Goal: Task Accomplishment & Management: Manage account settings

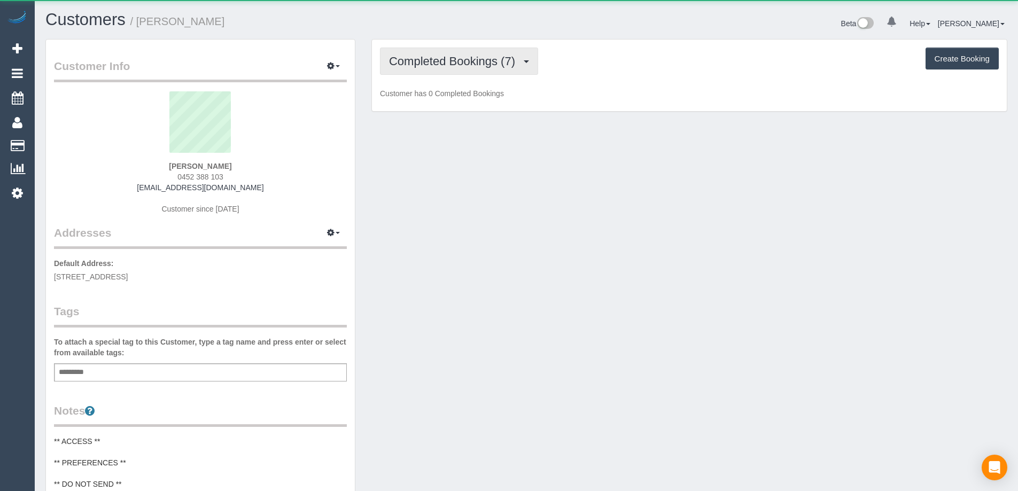
click at [504, 63] on span "Completed Bookings (7)" at bounding box center [454, 60] width 131 height 13
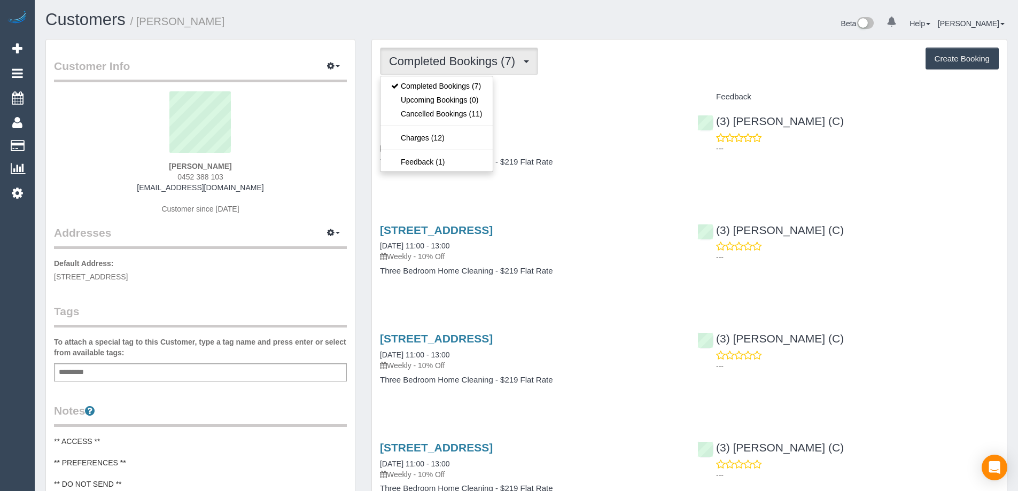
click at [555, 77] on div "Completed Bookings (7) Completed Bookings (7) Upcoming Bookings (0) Cancelled B…" at bounding box center [689, 458] width 635 height 836
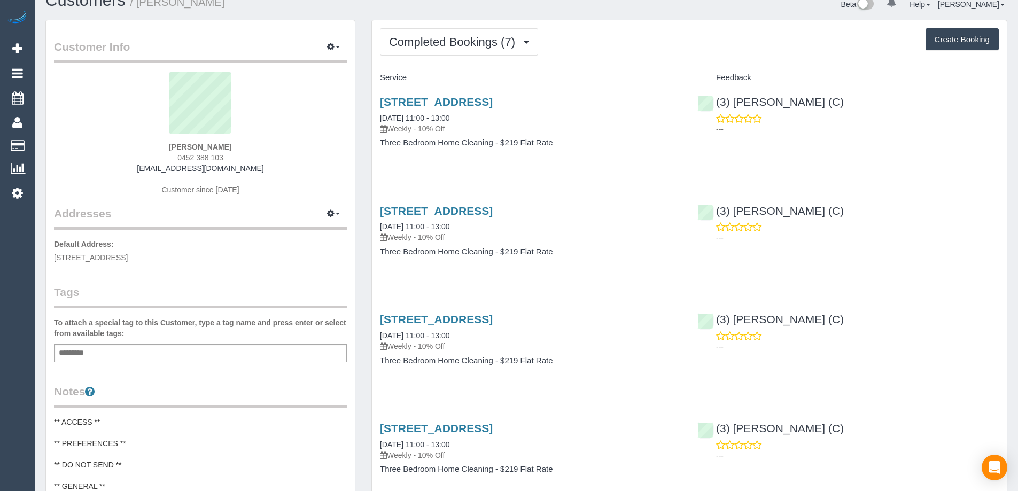
scroll to position [53, 0]
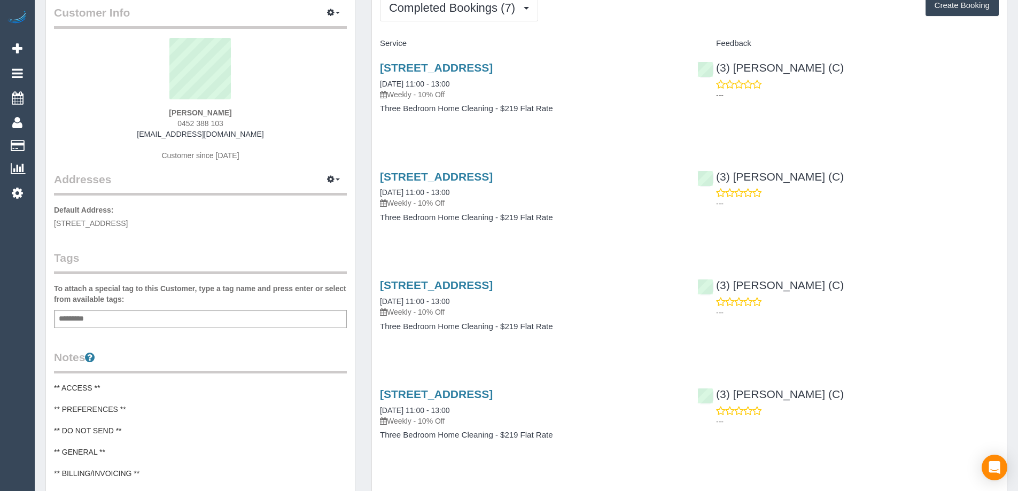
click at [423, 104] on h4 "Three Bedroom Home Cleaning - $219 Flat Rate" at bounding box center [530, 108] width 301 height 9
click at [493, 65] on link "44 Sixth Ave, Altona North, VIC 3025" at bounding box center [436, 67] width 113 height 12
click at [495, 11] on span "Completed Bookings (7)" at bounding box center [454, 7] width 131 height 13
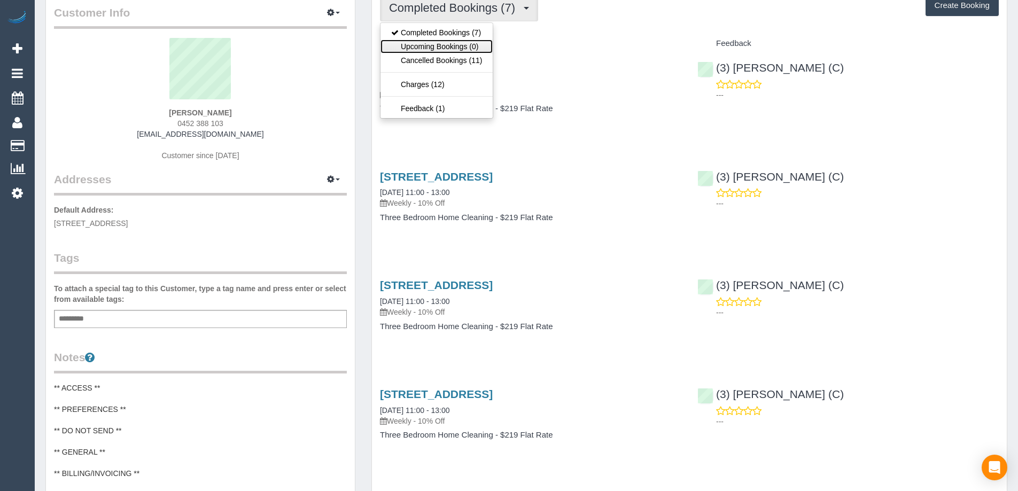
click at [484, 43] on link "Upcoming Bookings (0)" at bounding box center [436, 47] width 112 height 14
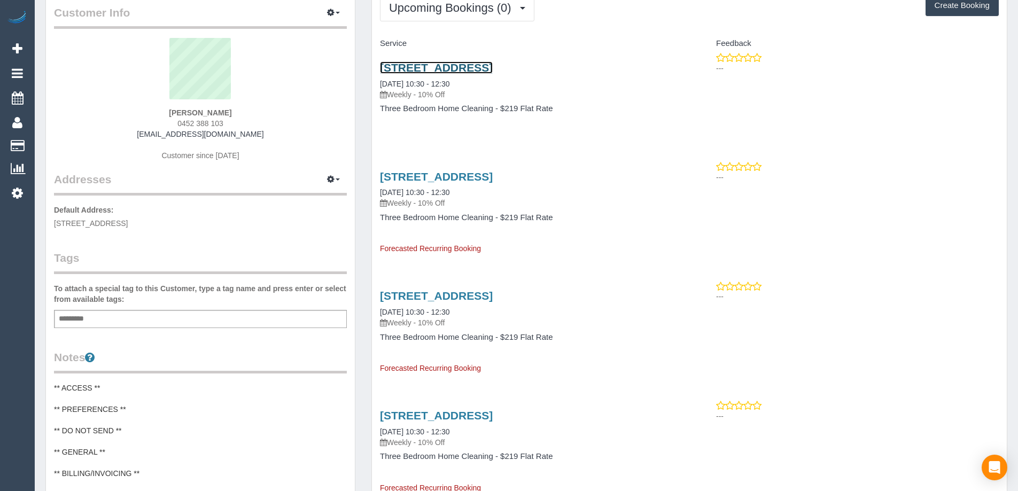
click at [493, 70] on link "44 Sixth Ave, Altona North, VIC 3025" at bounding box center [436, 67] width 113 height 12
click at [500, 14] on button "Upcoming Bookings (0)" at bounding box center [457, 7] width 154 height 27
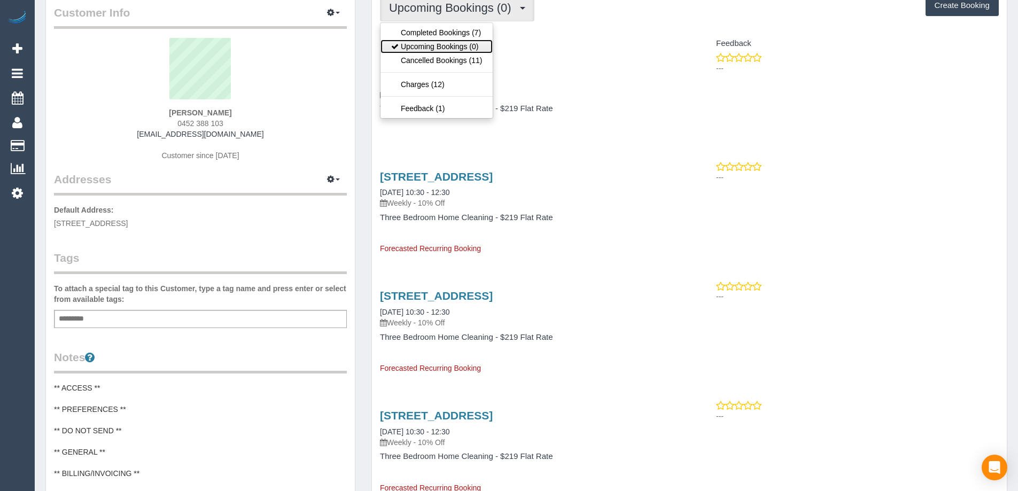
click at [483, 52] on link "Upcoming Bookings (0)" at bounding box center [436, 47] width 112 height 14
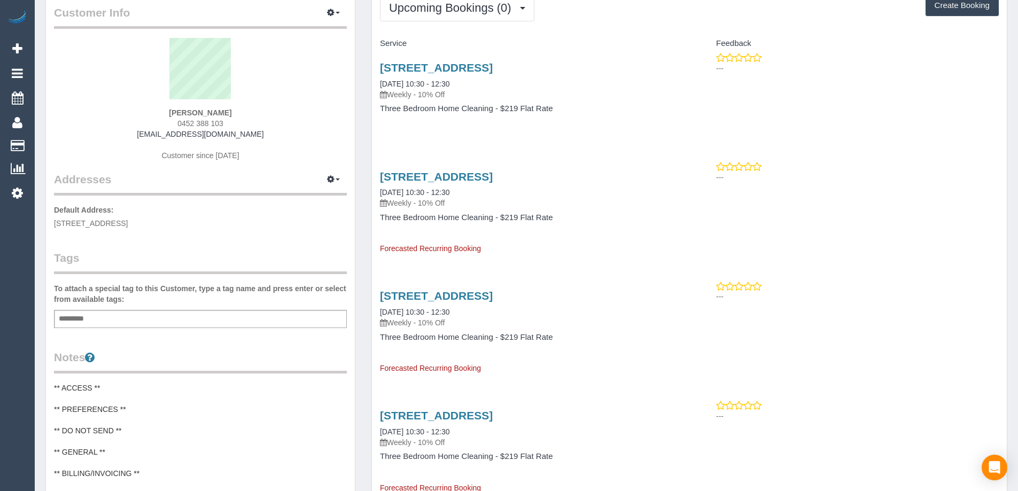
click at [512, 187] on div "44 Sixth Ave, Altona North, VIC 3025 15/09/2025 10:30 - 12:30 Weekly - 10% Off" at bounding box center [530, 189] width 301 height 38
click at [512, 184] on div "44 Sixth Ave, Altona North, VIC 3025 15/09/2025 10:30 - 12:30 Weekly - 10% Off" at bounding box center [530, 189] width 301 height 38
click at [515, 183] on div "44 Sixth Ave, Altona North, VIC 3025 15/09/2025 10:30 - 12:30 Weekly - 10% Off" at bounding box center [530, 189] width 301 height 38
click at [493, 177] on link "44 Sixth Ave, Altona North, VIC 3025" at bounding box center [436, 176] width 113 height 12
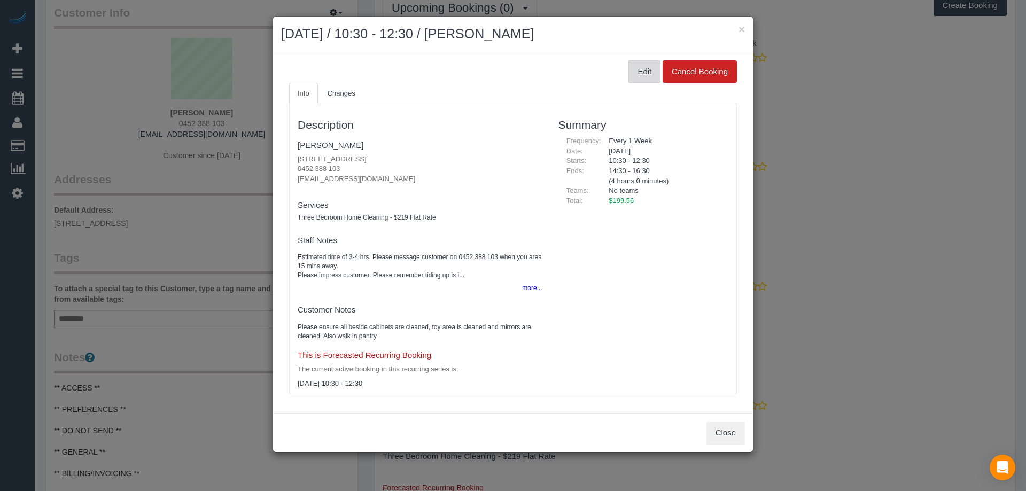
click at [632, 68] on button "Edit" at bounding box center [644, 71] width 32 height 22
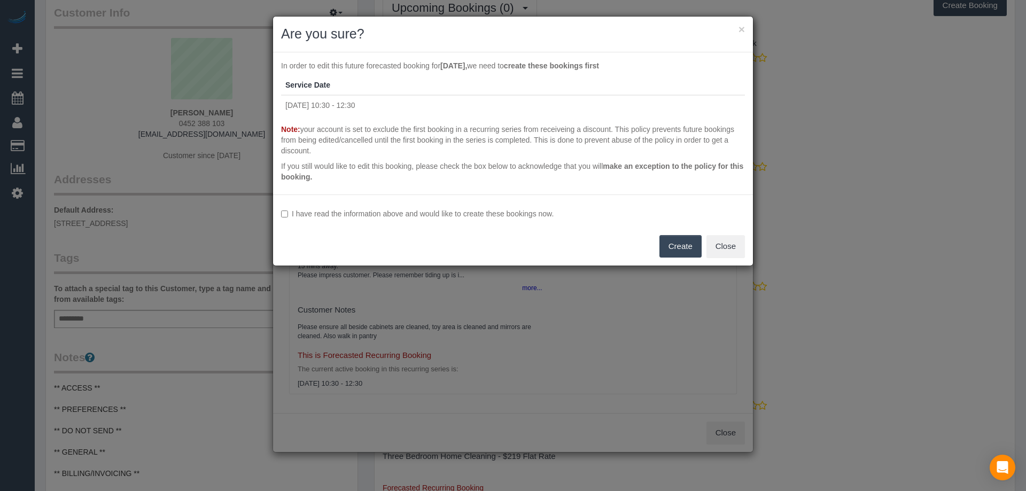
click at [301, 228] on div "I have read the information above and would like to create these bookings now. …" at bounding box center [513, 229] width 480 height 71
click at [298, 216] on label "I have read the information above and would like to create these bookings now." at bounding box center [513, 213] width 464 height 11
click at [672, 241] on button "Create" at bounding box center [680, 246] width 42 height 22
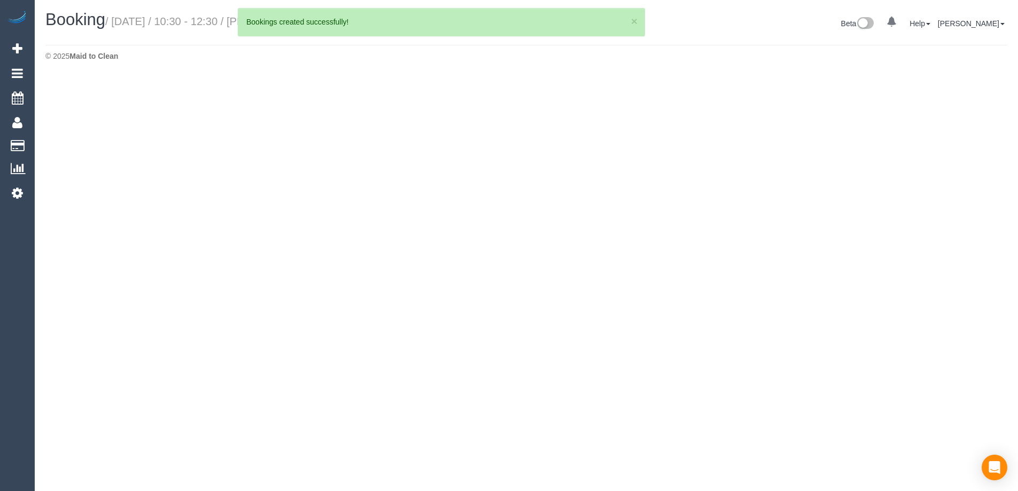
select select "VIC"
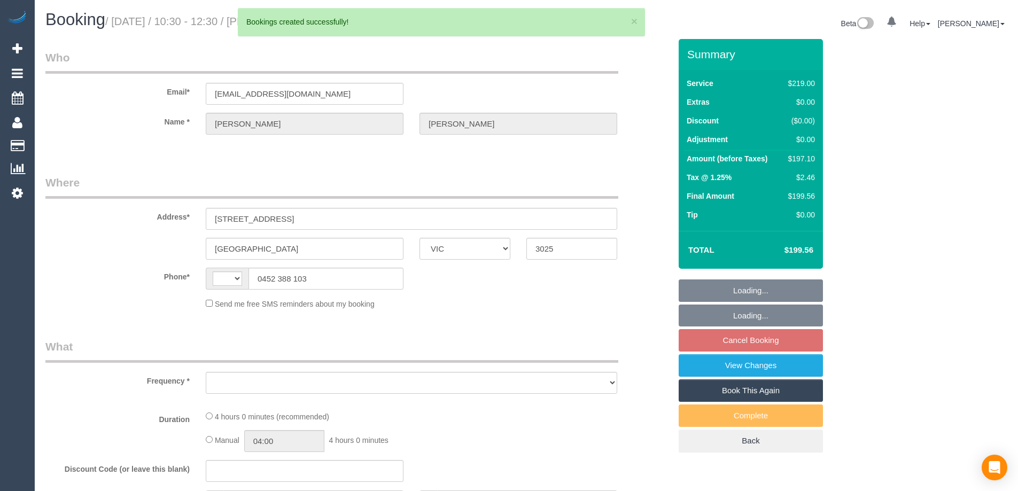
select select "object:1627"
select select "string:AU"
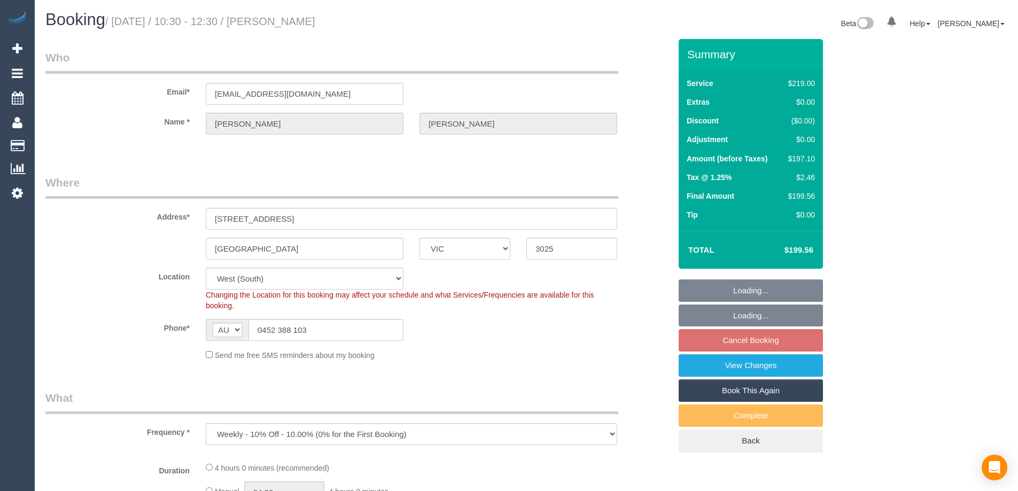
select select "object:1977"
select select "string:stripe-pm_1ROqrO2GScqysDRVOYqVWFcC"
select select "number:27"
select select "number:14"
select select "number:19"
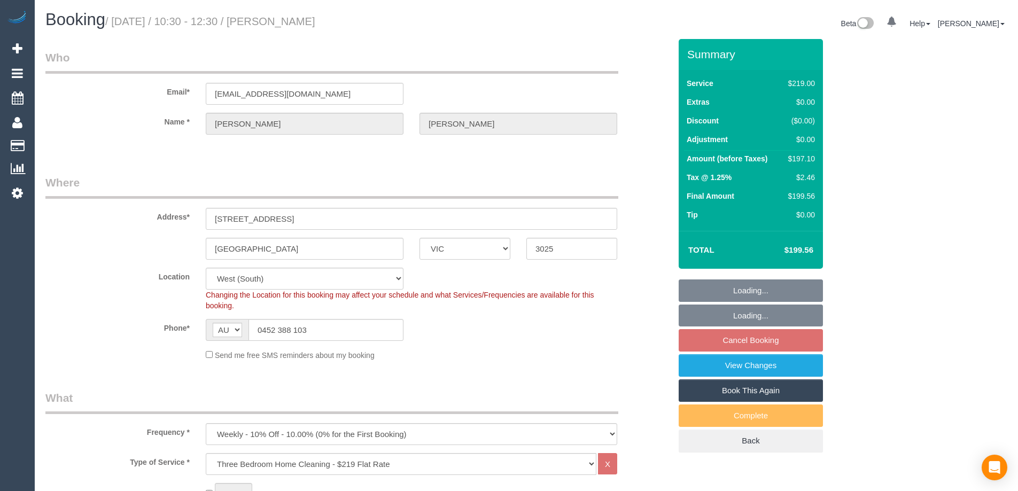
select select "number:22"
select select "number:34"
select select "number:11"
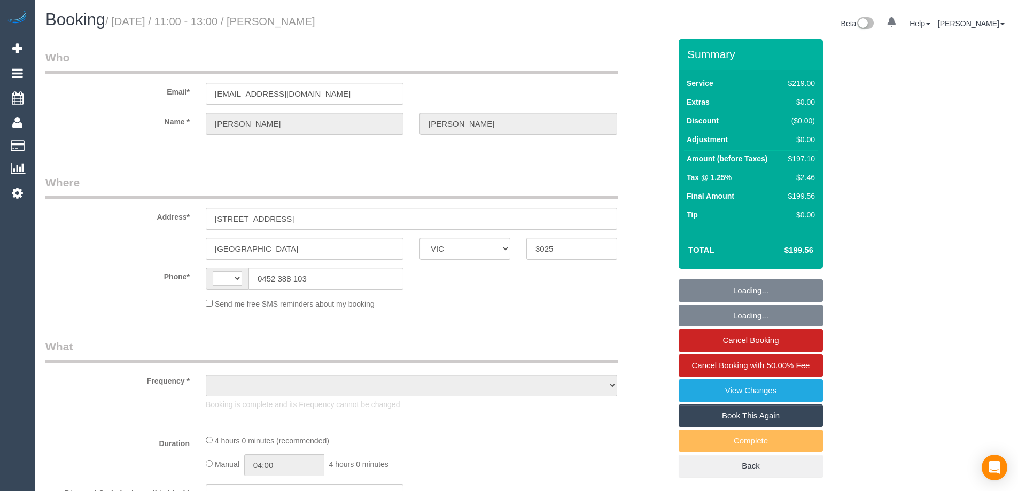
select select "VIC"
select select "string:AU"
select select "object:537"
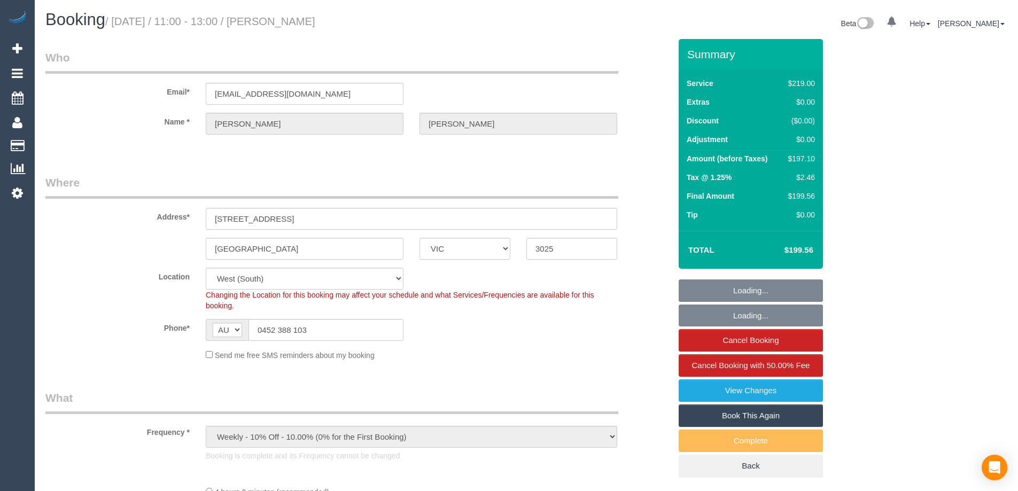
select select "string:stripe-pm_1ROqrO2GScqysDRVOYqVWFcC"
select select "number:27"
select select "number:14"
select select "number:19"
select select "number:22"
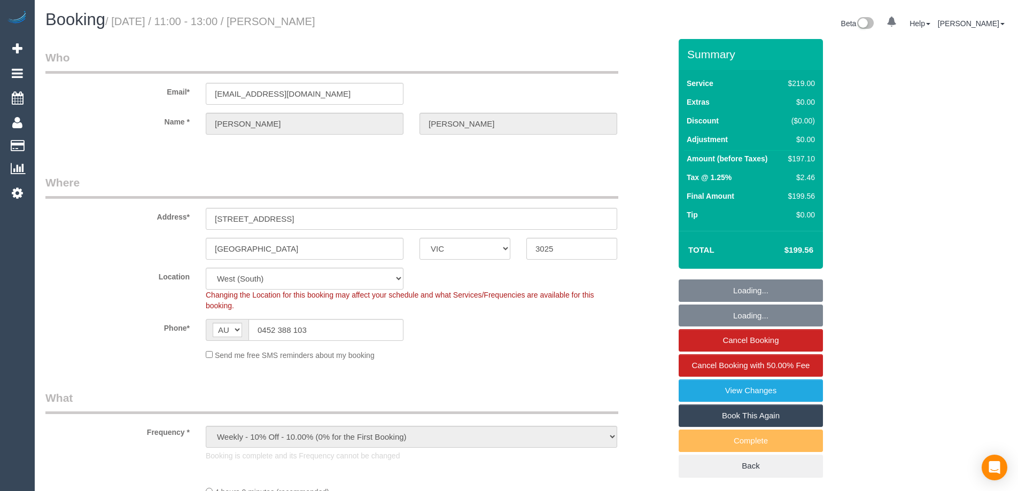
select select "number:34"
select select "number:11"
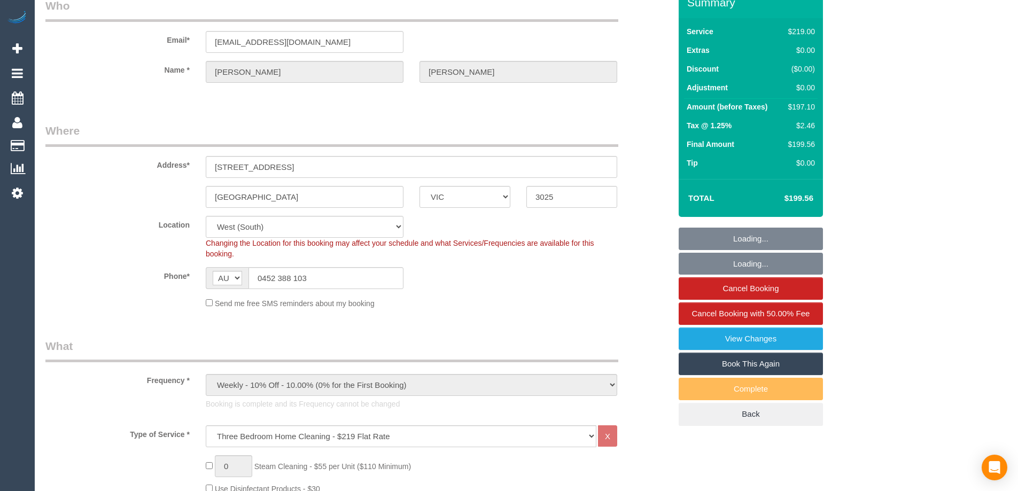
select select "object:1273"
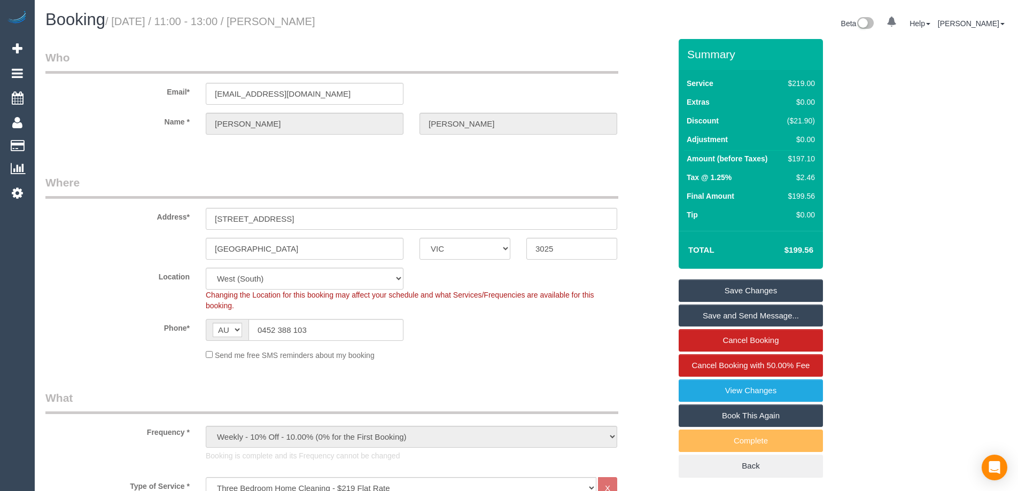
click at [767, 412] on link "Book This Again" at bounding box center [751, 415] width 144 height 22
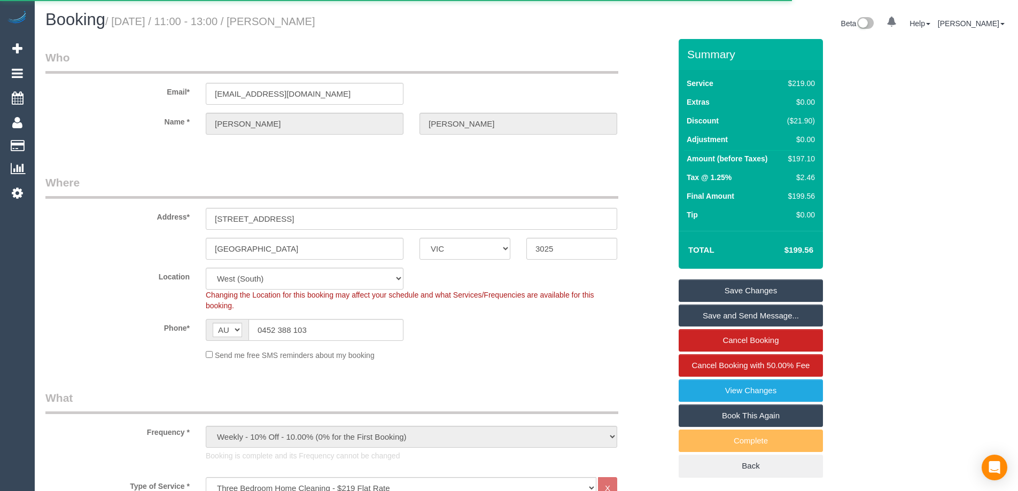
select select "VIC"
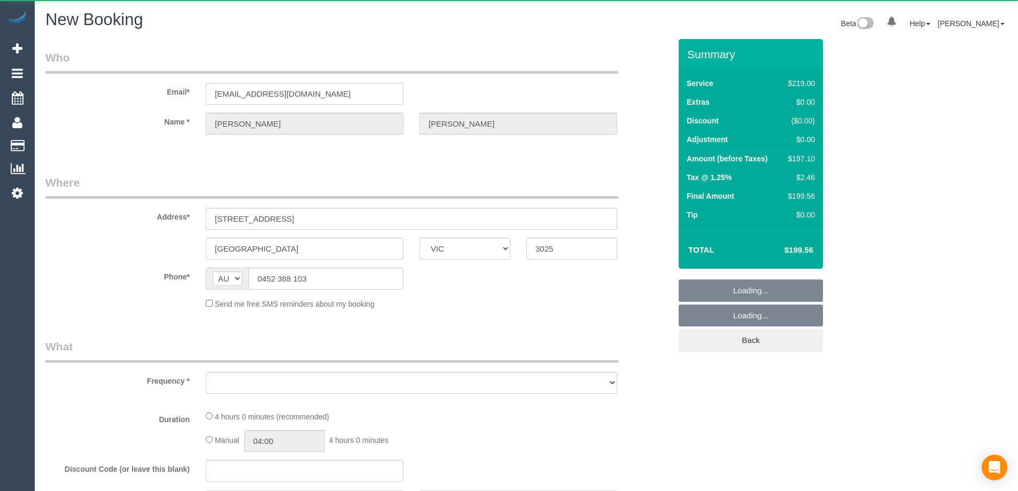
select select "number:27"
select select "number:14"
select select "number:19"
select select "number:22"
select select "number:34"
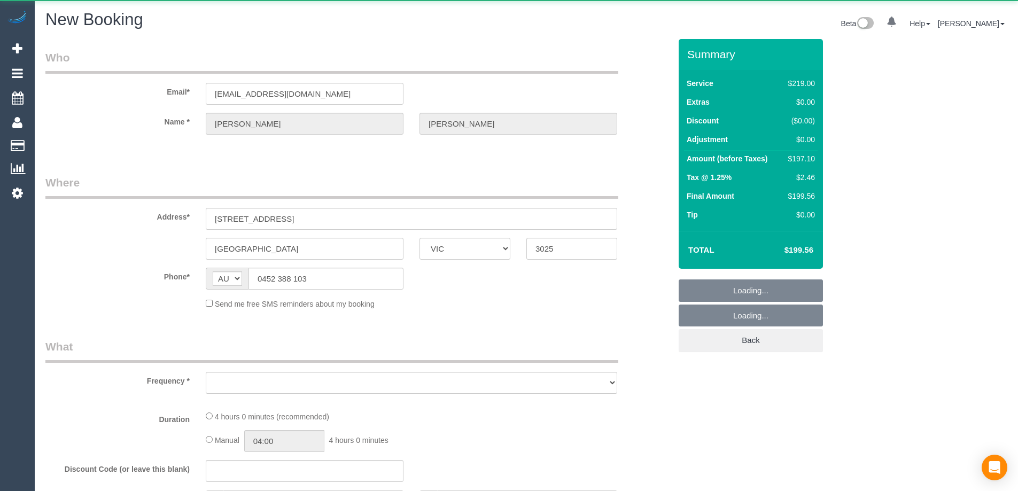
select select "number:11"
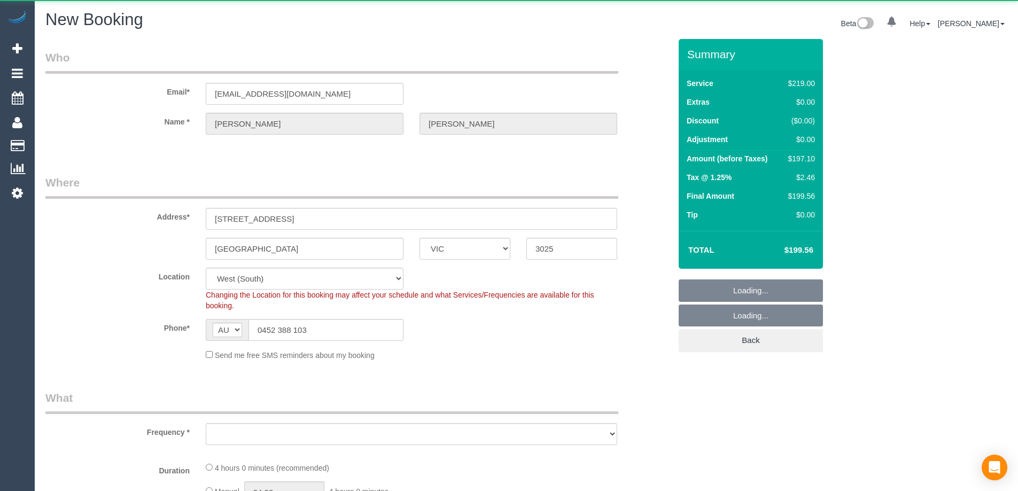
select select "object:2071"
select select "string:stripe-pm_1ROqrO2GScqysDRVOYqVWFcC"
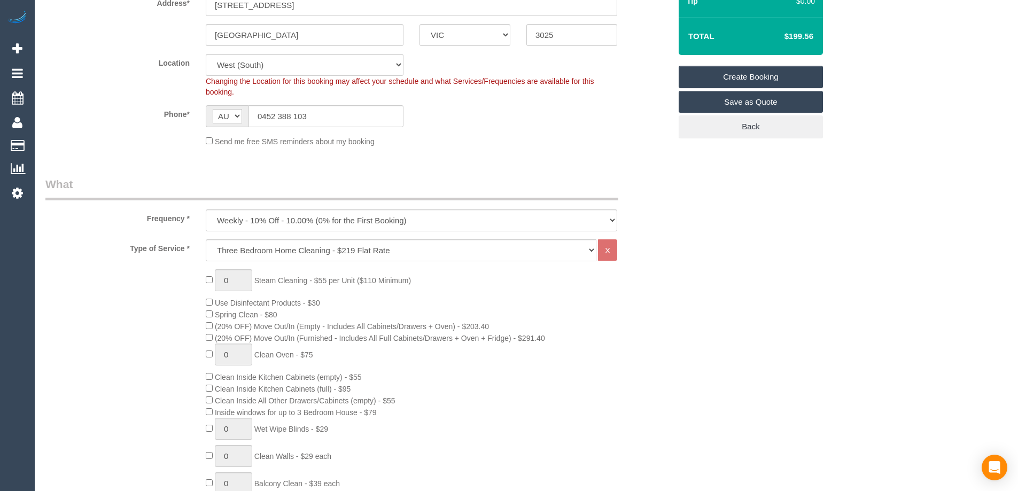
select select "object:2643"
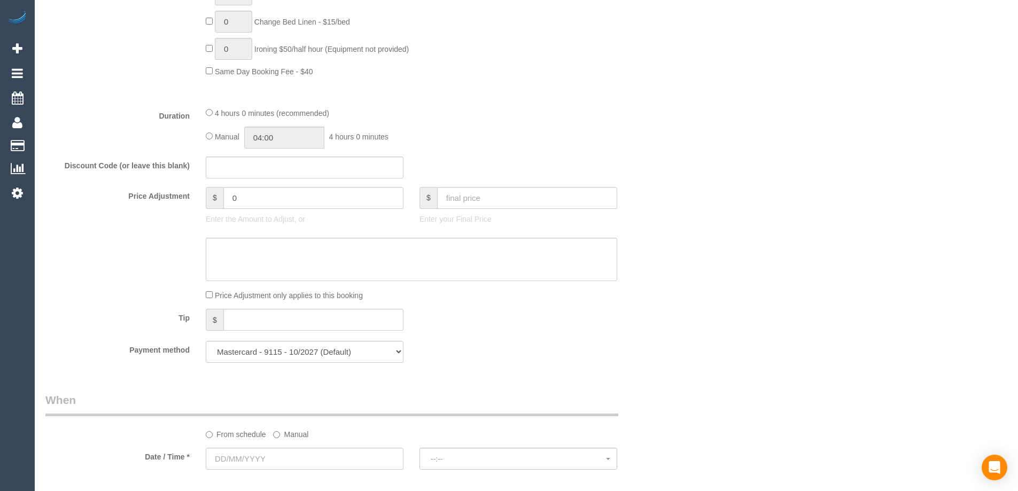
scroll to position [801, 0]
click at [231, 197] on input "0" at bounding box center [313, 197] width 180 height 22
click at [144, 245] on div at bounding box center [357, 259] width 641 height 44
type input "-109.5"
click at [255, 257] on textarea at bounding box center [411, 259] width 411 height 44
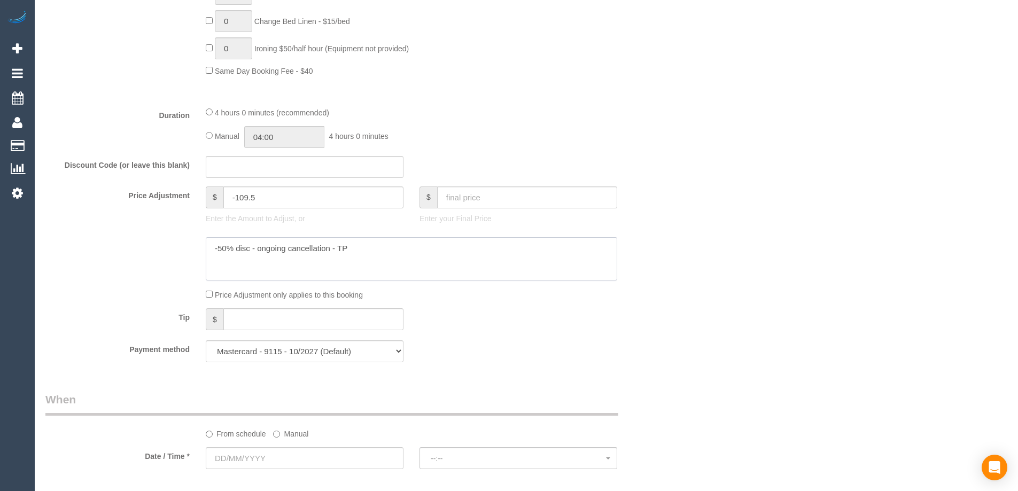
type textarea "-50% disc - ongoing cancellation - TP"
click at [575, 385] on div "Who Email* dannii.mcdaid1986@gmail.com Name * Danielle Mcdaid Where Address* 44…" at bounding box center [357, 247] width 641 height 2018
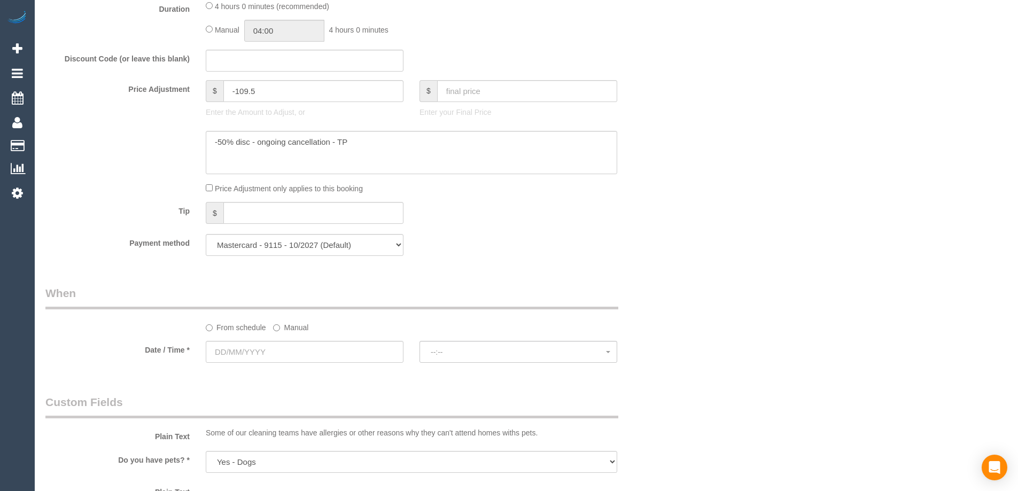
scroll to position [908, 0]
click at [292, 330] on label "Manual" at bounding box center [290, 325] width 35 height 14
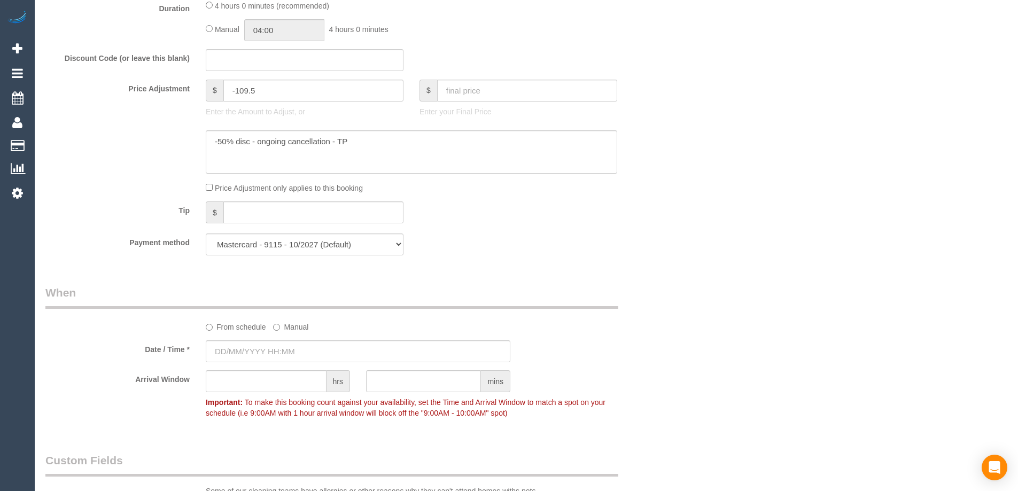
click at [289, 337] on sui-booking-spot "From schedule Manual Date / Time * Arrival Window hrs mins Important: To make t…" at bounding box center [357, 354] width 625 height 138
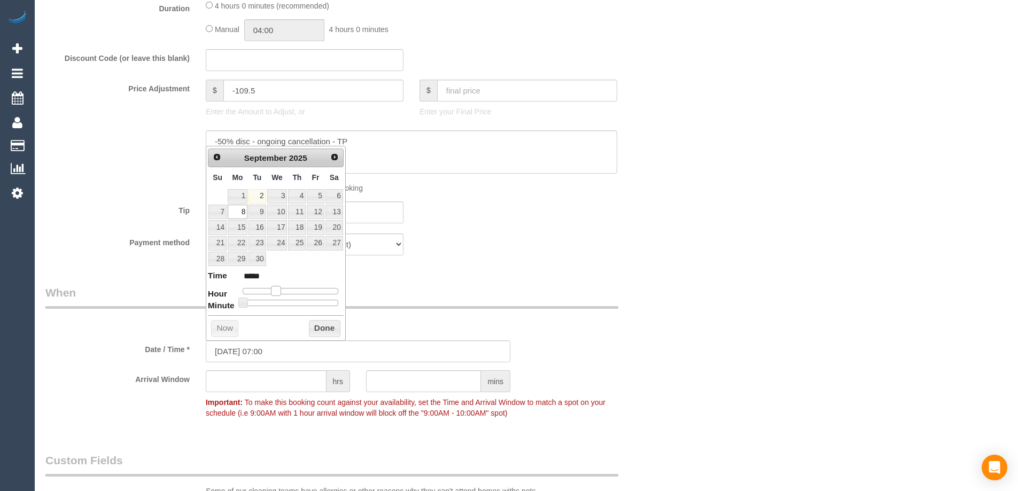
type input "08/09/2025 08:00"
type input "*****"
type input "08/09/2025 09:00"
type input "*****"
type input "08/09/2025 10:00"
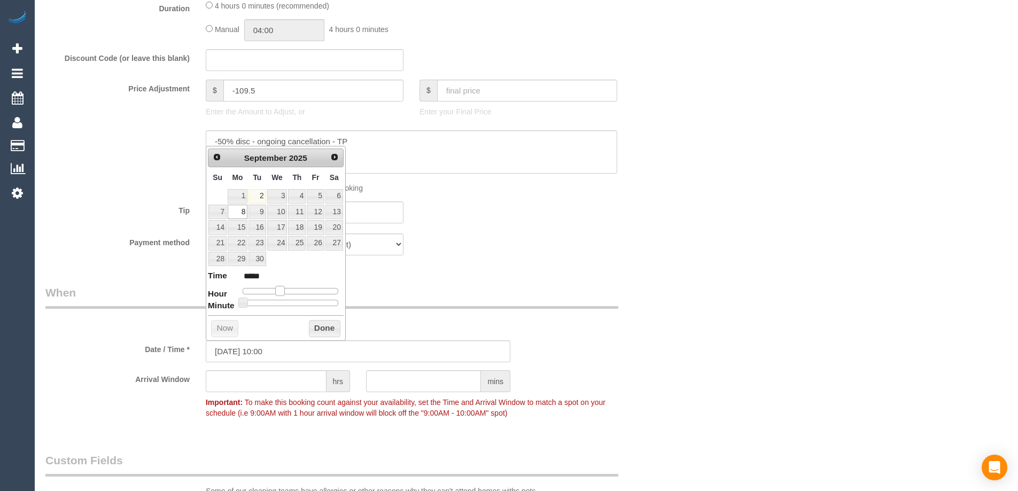
type input "*****"
drag, startPoint x: 271, startPoint y: 289, endPoint x: 284, endPoint y: 291, distance: 12.4
click at [284, 291] on span at bounding box center [284, 291] width 10 height 10
type input "08/09/2025 10:05"
type input "*****"
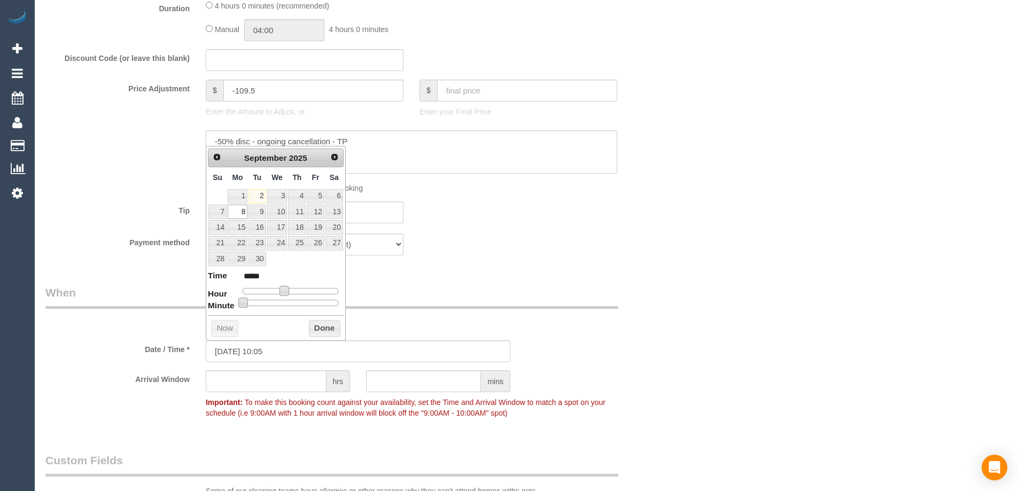
type input "08/09/2025 10:10"
type input "*****"
type input "08/09/2025 10:15"
type input "*****"
type input "08/09/2025 10:20"
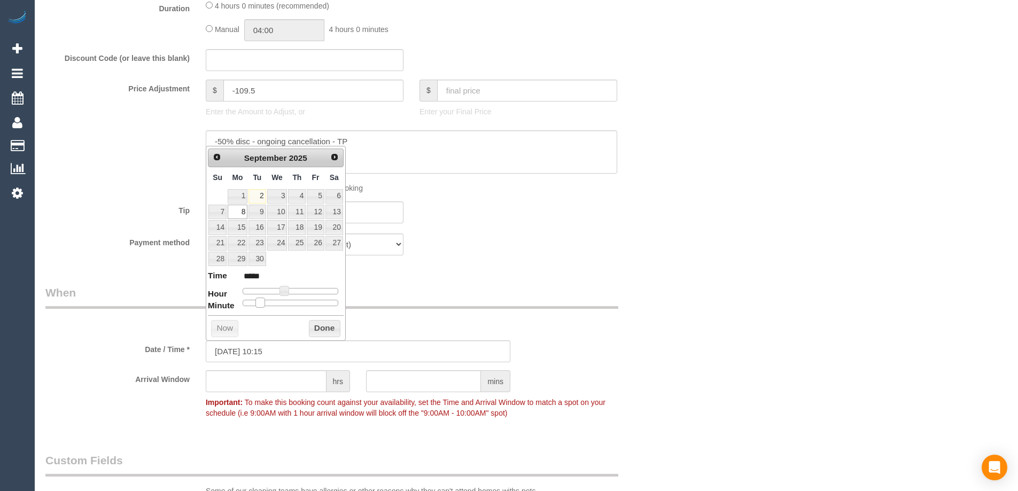
type input "*****"
type input "08/09/2025 10:25"
type input "*****"
type input "[DATE] 10:30"
type input "*****"
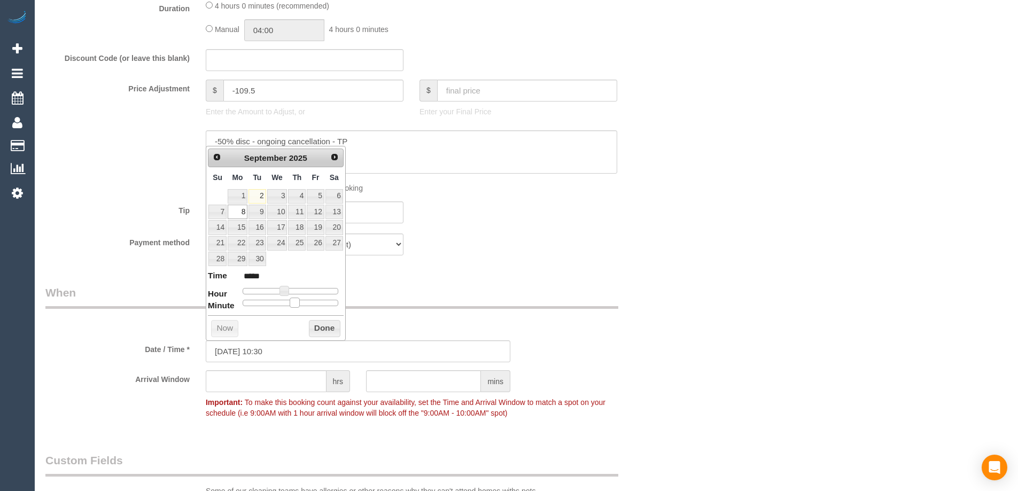
drag, startPoint x: 244, startPoint y: 300, endPoint x: 292, endPoint y: 307, distance: 48.6
click at [292, 307] on span at bounding box center [295, 303] width 10 height 10
click at [314, 326] on button "Done" at bounding box center [325, 328] width 32 height 17
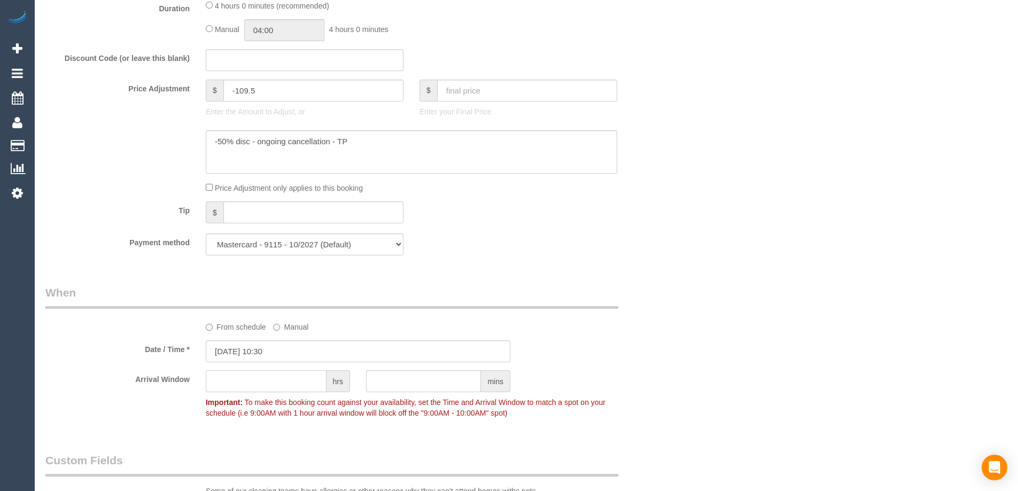
click at [307, 387] on input "text" at bounding box center [266, 381] width 121 height 22
type input "2"
click at [988, 280] on div "Who Email* dannii.mcdaid1986@gmail.com Name * Danielle Mcdaid Where Address* 44…" at bounding box center [526, 169] width 962 height 2077
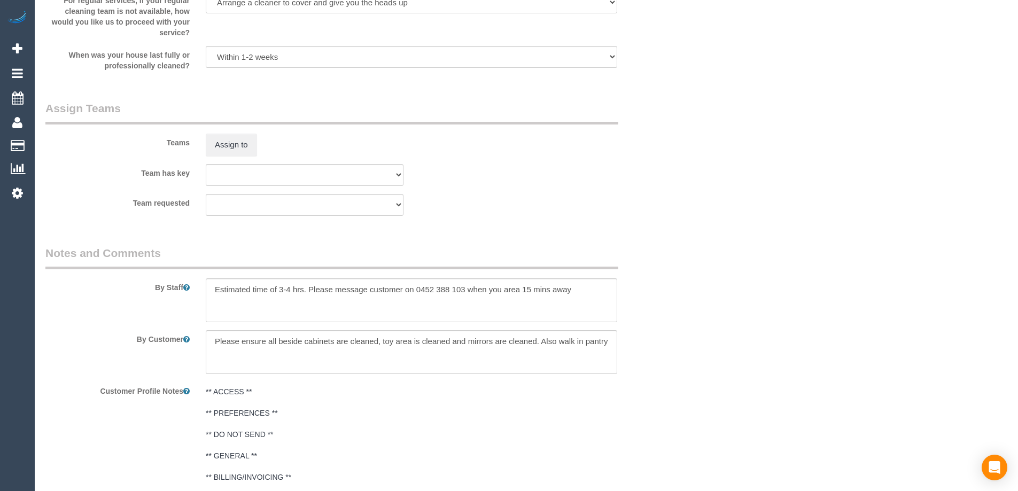
scroll to position [1662, 0]
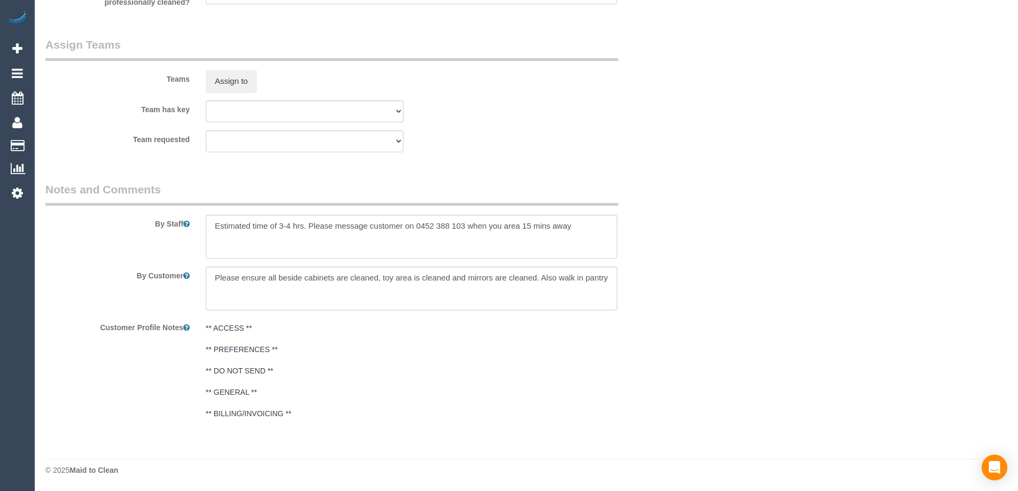
click at [588, 208] on div "By Staff" at bounding box center [357, 220] width 641 height 77
click at [594, 224] on textarea at bounding box center [411, 237] width 411 height 44
drag, startPoint x: 367, startPoint y: 237, endPoint x: 377, endPoint y: 237, distance: 10.2
type textarea "Estimated time of 3-4 hrs. Please message customer on 0452 388 103 when you are…"
click at [532, 245] on textarea at bounding box center [411, 237] width 411 height 44
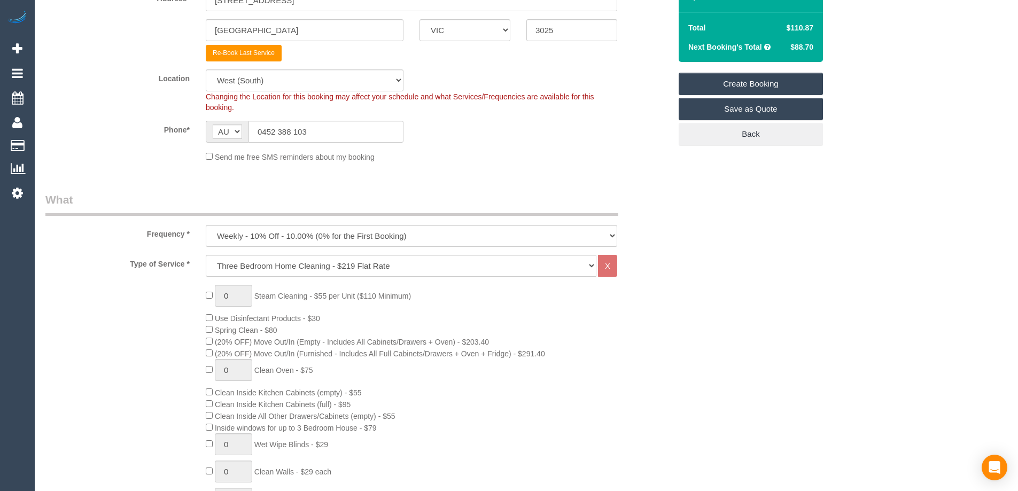
scroll to position [53, 0]
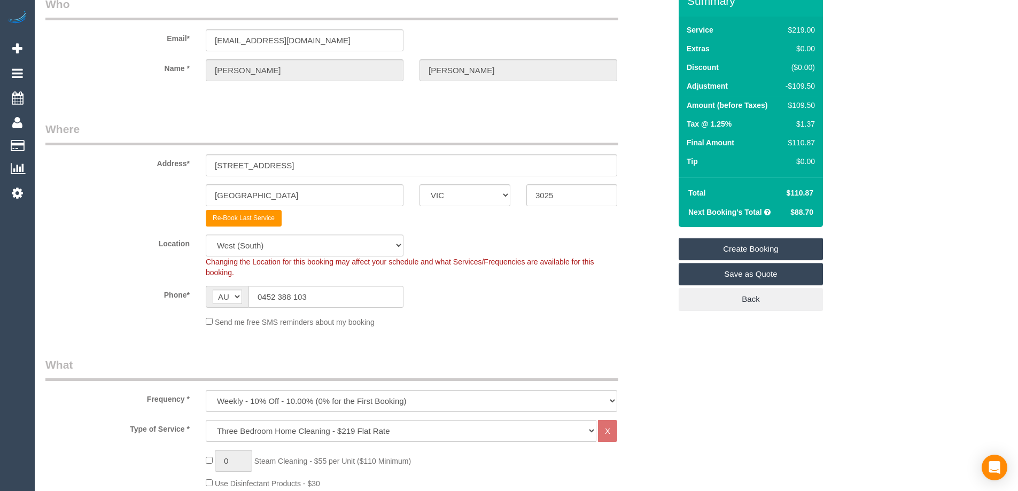
click at [751, 241] on link "Create Booking" at bounding box center [751, 249] width 144 height 22
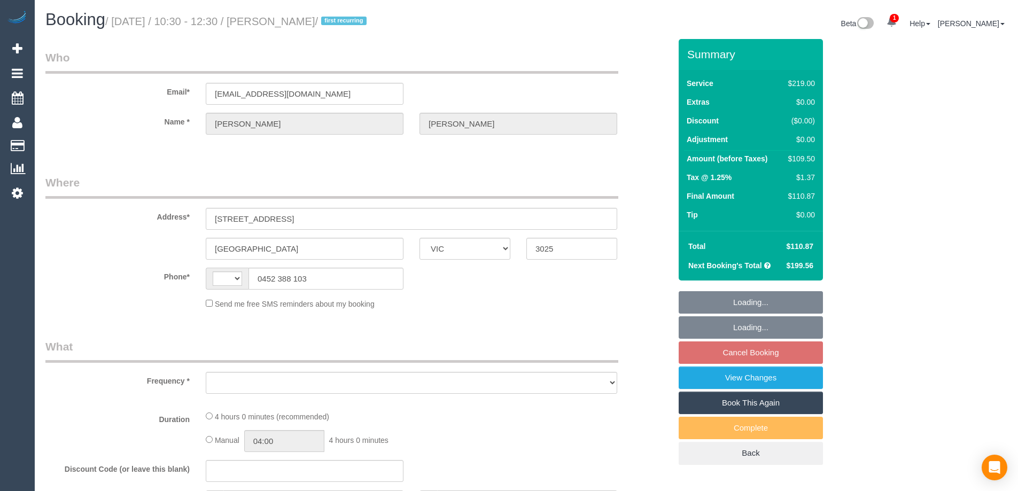
select select "VIC"
select select "string:AU"
select select "object:538"
select select "string:stripe-pm_1ROqrO2GScqysDRVOYqVWFcC"
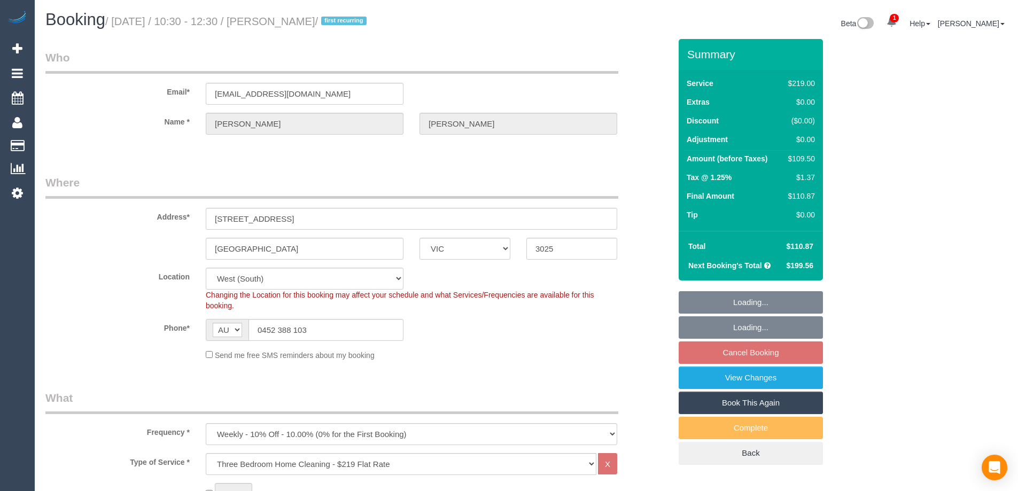
select select "number:27"
select select "number:14"
select select "number:19"
select select "number:22"
select select "number:34"
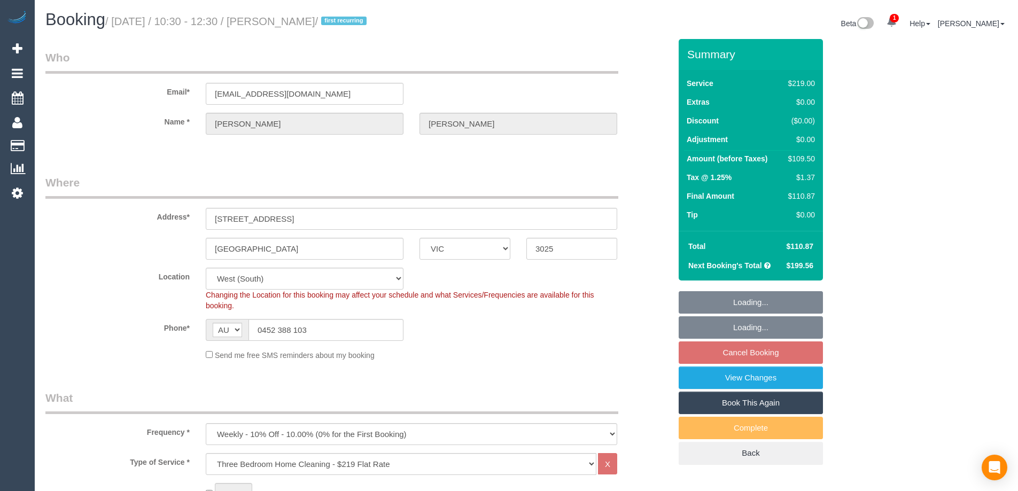
select select "number:11"
select select "object:1253"
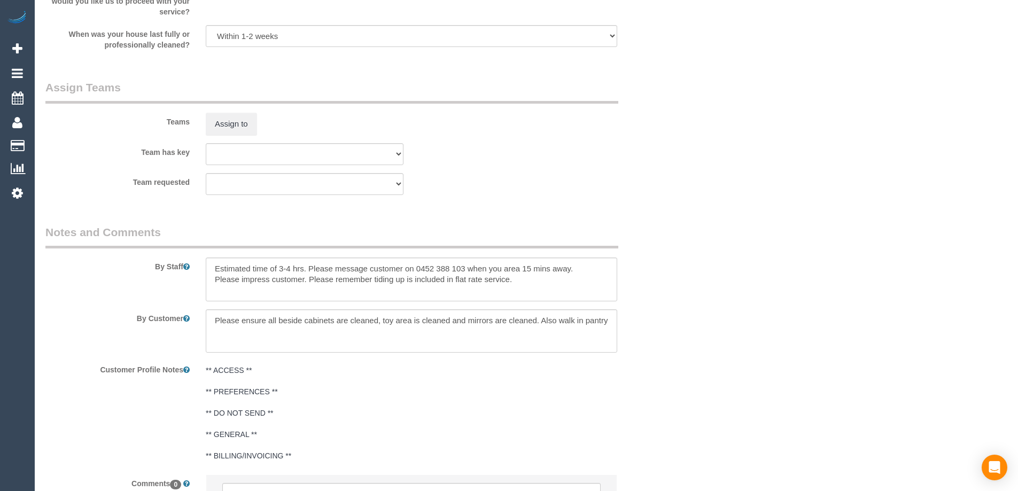
scroll to position [1710, 0]
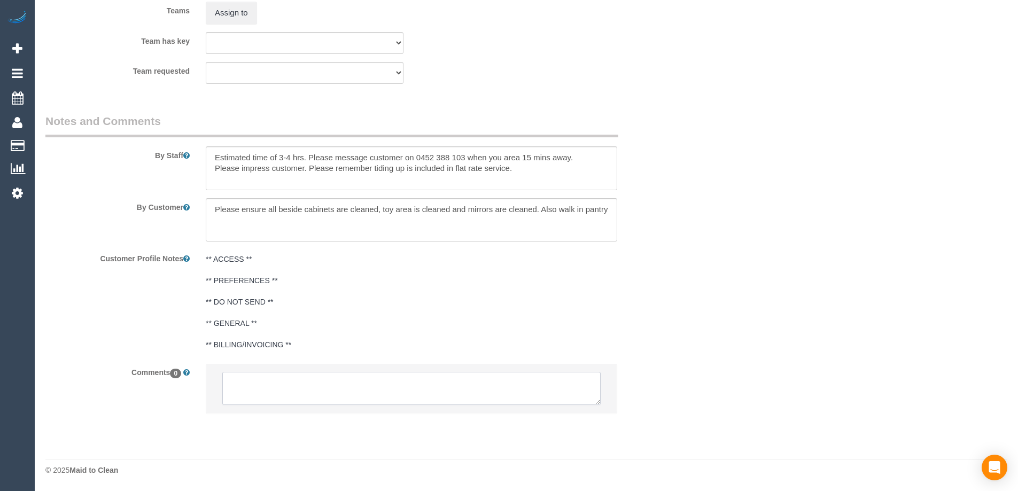
click at [292, 385] on textarea at bounding box center [411, 388] width 378 height 33
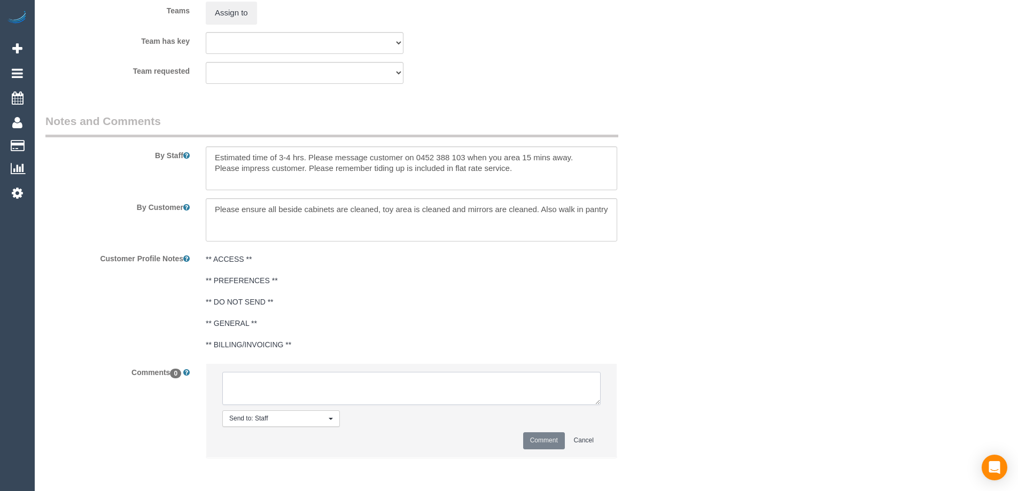
paste textarea "Gurdeep & Kamalpreet"
click at [401, 394] on textarea at bounding box center [411, 388] width 378 height 33
type textarea "Please assign Gurdeep & Kamalpreet - approved by SC via Front"
click at [550, 443] on button "Comment" at bounding box center [544, 440] width 42 height 17
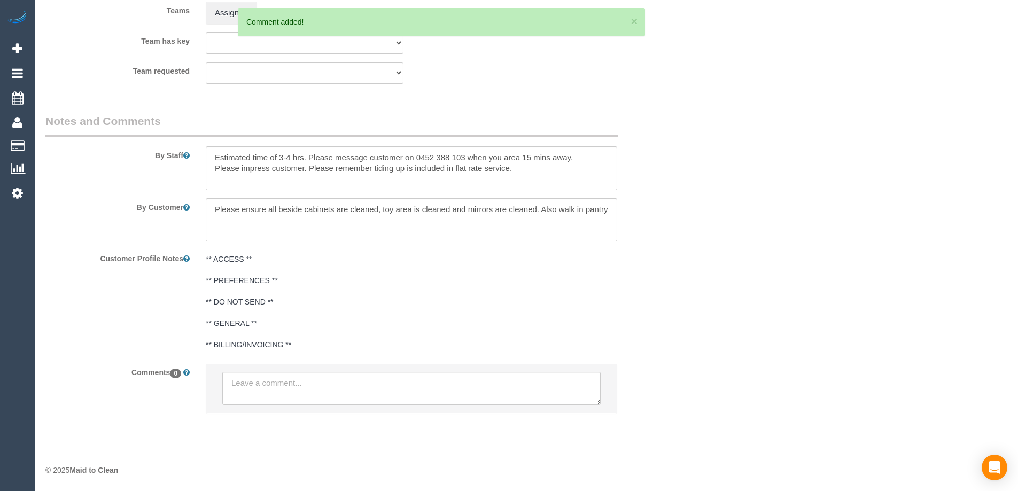
click at [267, 338] on pre "** ACCESS ** ** PREFERENCES ** ** DO NOT SEND ** ** GENERAL ** ** BILLING/INVOI…" at bounding box center [411, 302] width 411 height 96
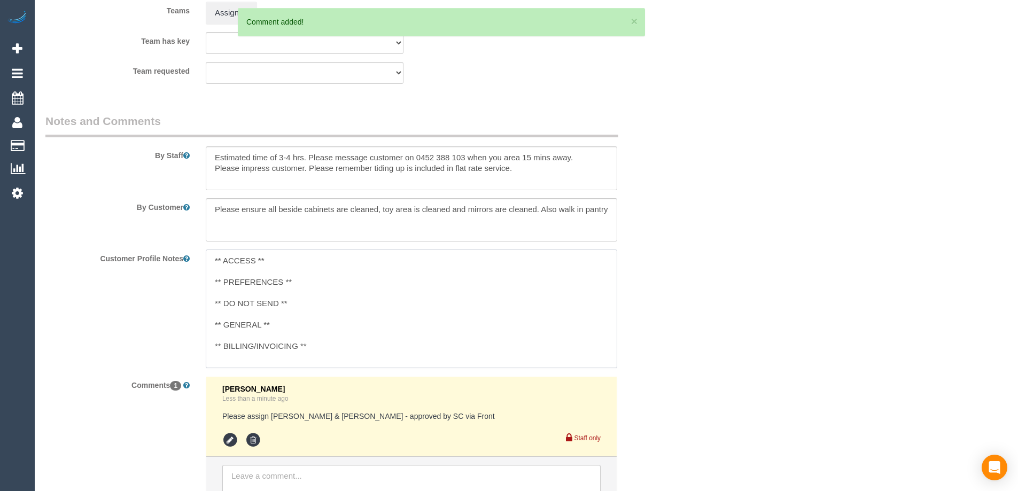
click at [266, 321] on textarea "** ACCESS ** ** PREFERENCES ** ** DO NOT SEND ** ** GENERAL ** ** BILLING/INVOI…" at bounding box center [411, 309] width 411 height 118
click at [284, 322] on textarea "** ACCESS ** ** PREFERENCES ** ** DO NOT SEND ** ** GENERAL ** ** BILLING/INVOI…" at bounding box center [411, 309] width 411 height 118
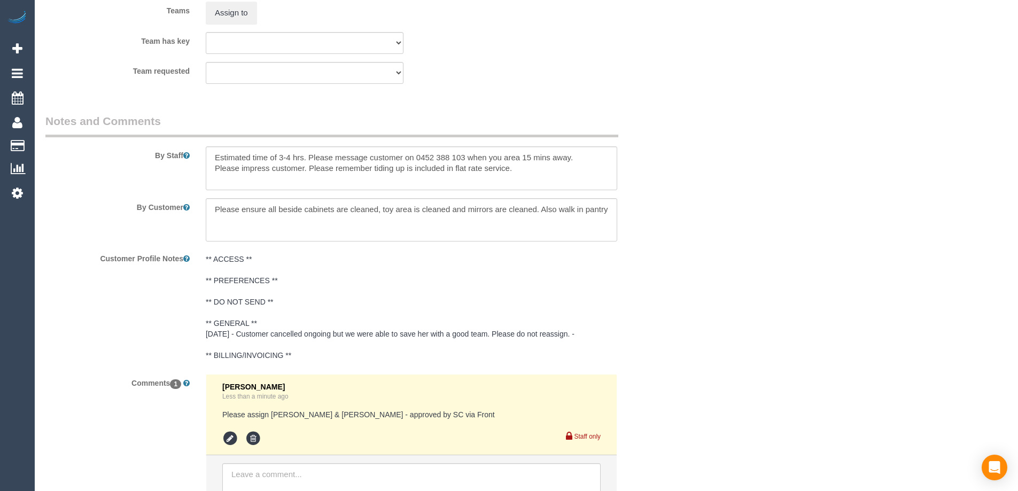
drag, startPoint x: 326, startPoint y: 326, endPoint x: 364, endPoint y: 328, distance: 37.4
click at [326, 326] on pre "** ACCESS ** ** PREFERENCES ** ** DO NOT SEND ** ** GENERAL ** 02/09/2025 - Cus…" at bounding box center [411, 307] width 411 height 107
click at [384, 353] on textarea "** ACCESS ** ** PREFERENCES ** ** DO NOT SEND ** ** GENERAL ** 02/09/2025 - Cus…" at bounding box center [411, 309] width 411 height 118
click at [389, 346] on textarea "** ACCESS ** ** PREFERENCES ** ** DO NOT SEND ** ** GENERAL ** 02/09/2025 - Cus…" at bounding box center [411, 309] width 411 height 118
paste textarea "cnv_qax2o5r"
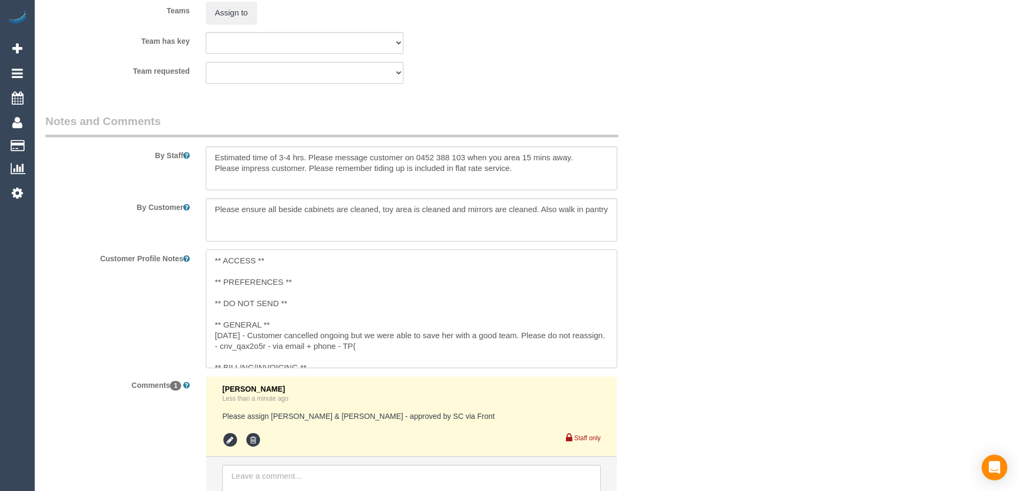
type textarea "** ACCESS ** ** PREFERENCES ** ** DO NOT SEND ** ** GENERAL ** 02/09/2025 - Cus…"
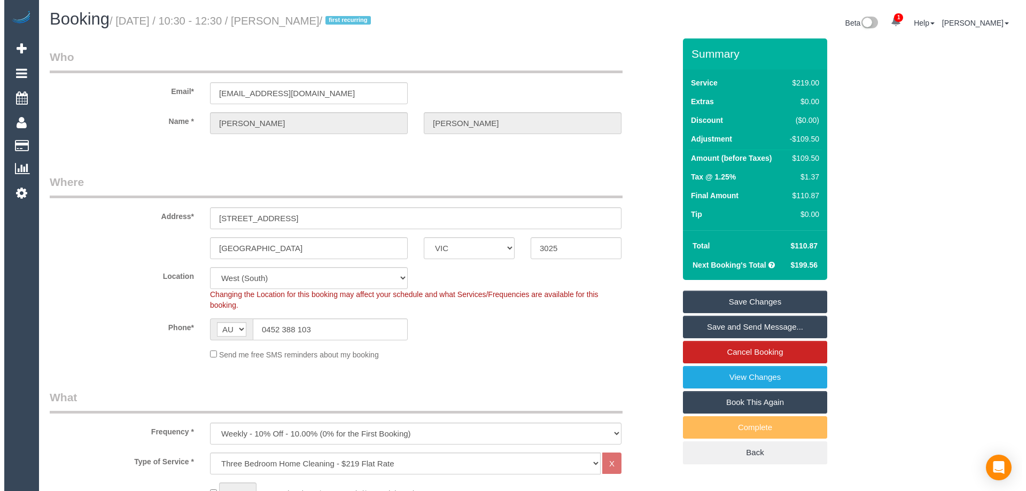
scroll to position [0, 0]
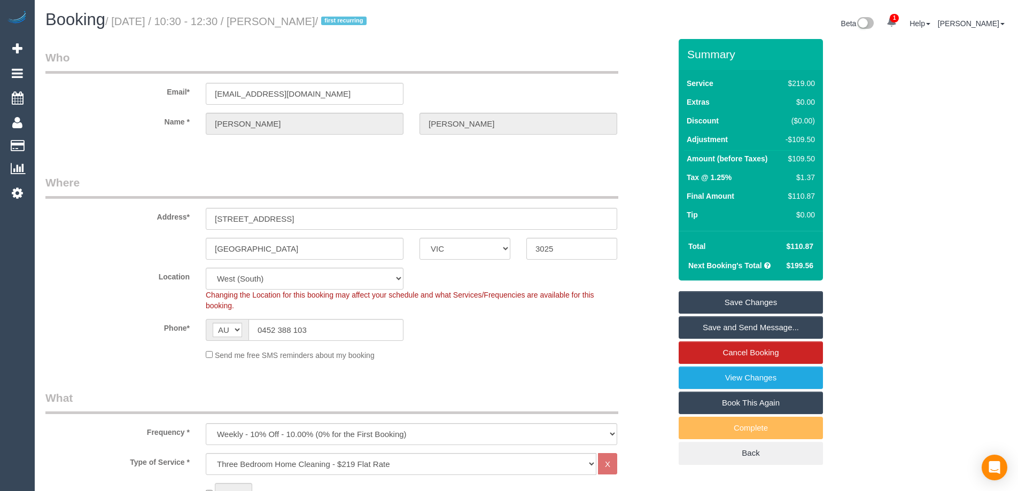
click at [798, 303] on link "Save Changes" at bounding box center [751, 302] width 144 height 22
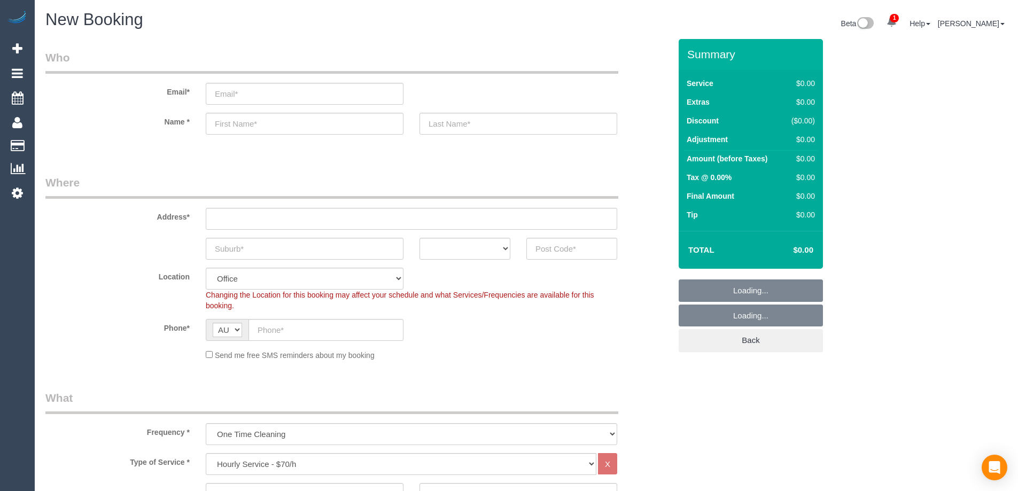
select select "object:2073"
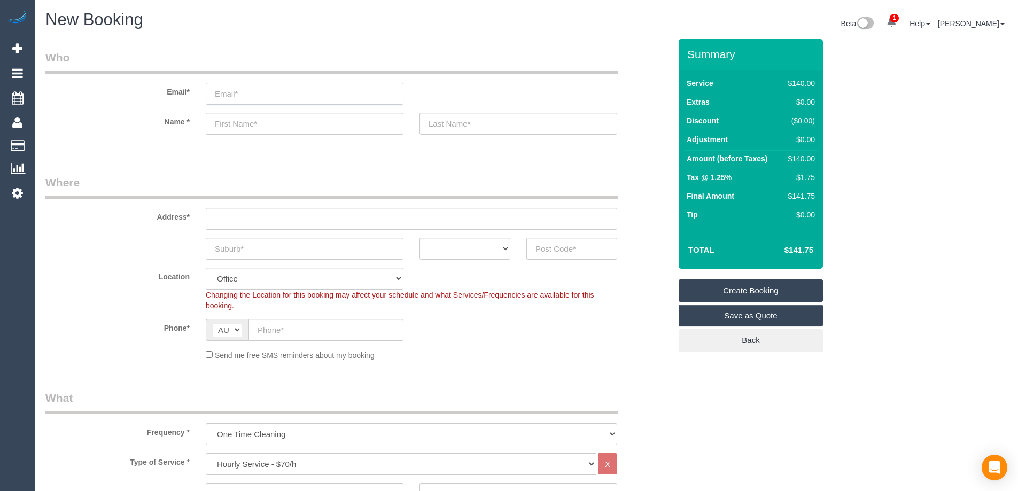
click at [317, 100] on input "email" at bounding box center [305, 94] width 198 height 22
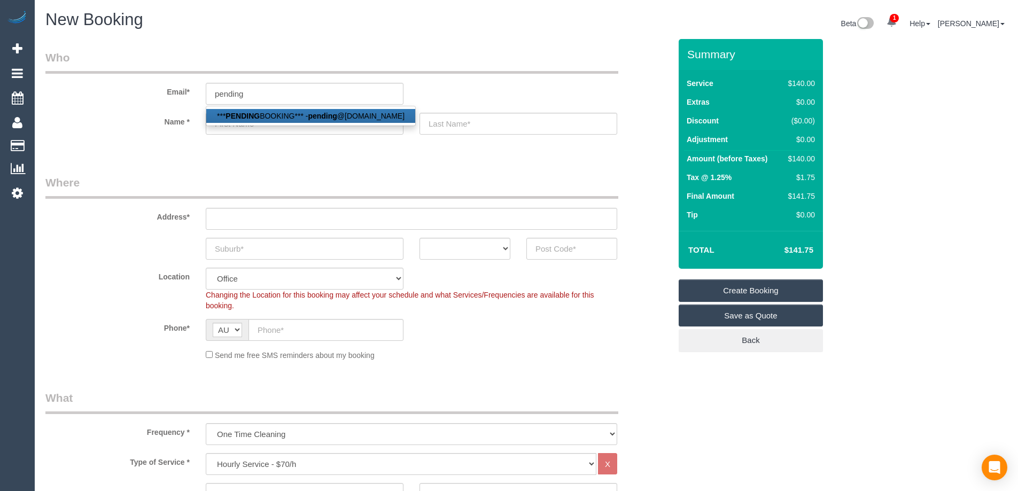
click at [326, 112] on strong "pending" at bounding box center [322, 116] width 29 height 9
type input "[EMAIL_ADDRESS][DOMAIN_NAME]"
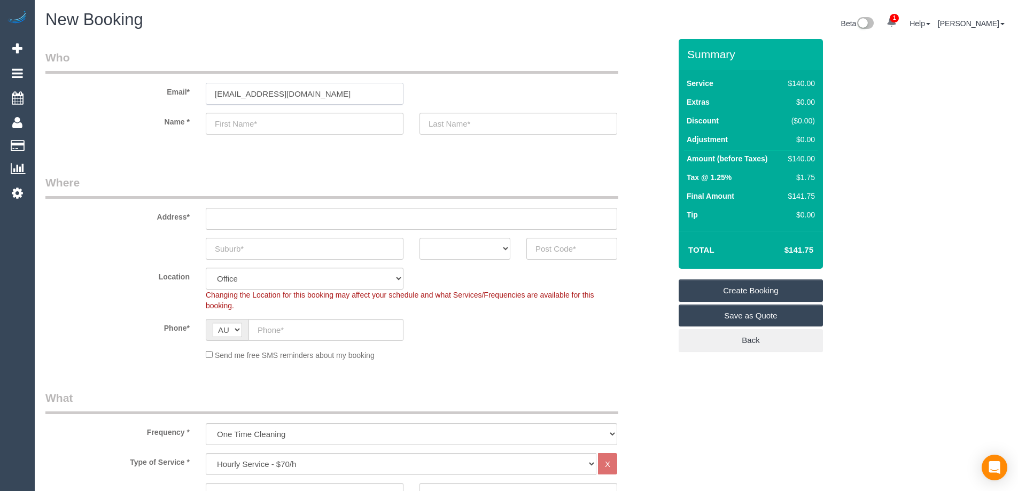
type input "***PENDING"
type input "BOOKING***"
type input "[PHONE_NUMBER]"
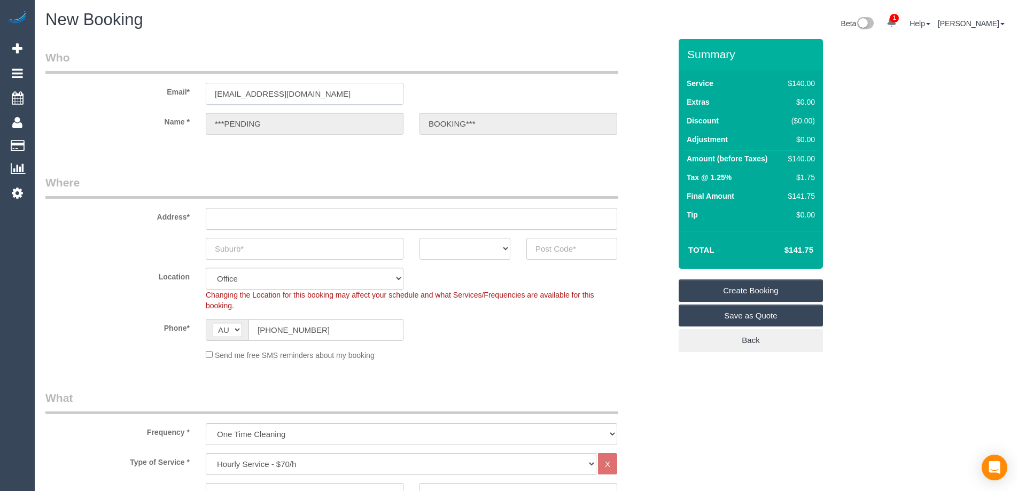
type input "Pending Booking"
select select "VIC"
type input "3000"
select select "54"
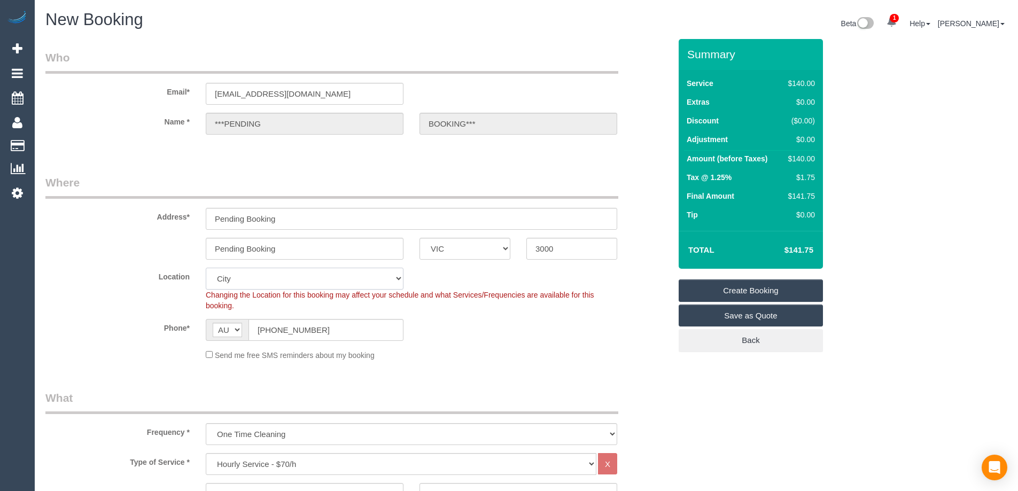
click at [379, 279] on fieldset "Where Address* Pending Booking Pending Booking ACT [GEOGRAPHIC_DATA] NT [GEOGRA…" at bounding box center [357, 272] width 625 height 194
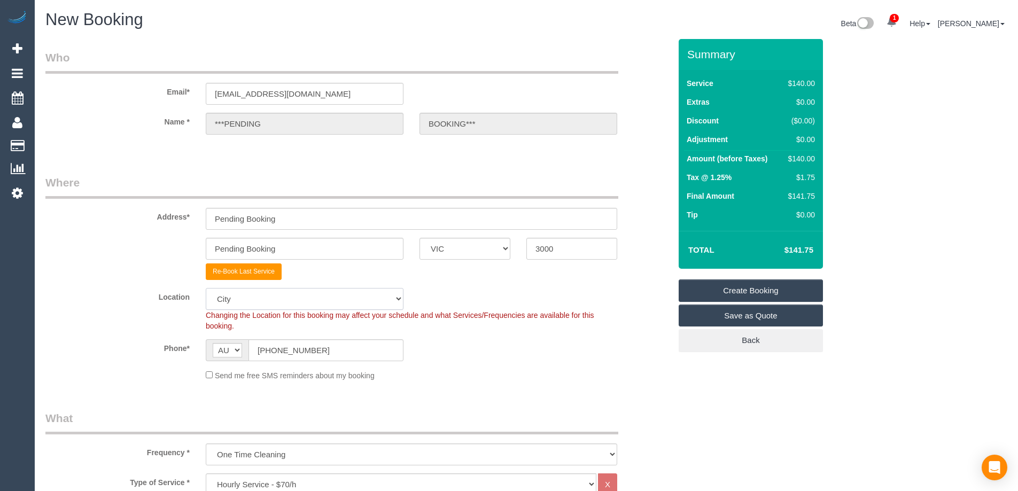
select select "object:2100"
select select "50"
click at [206, 288] on select "Office [GEOGRAPHIC_DATA] (North) East (South) [GEOGRAPHIC_DATA] (East) [GEOGRAP…" at bounding box center [305, 299] width 198 height 22
select select "object:2507"
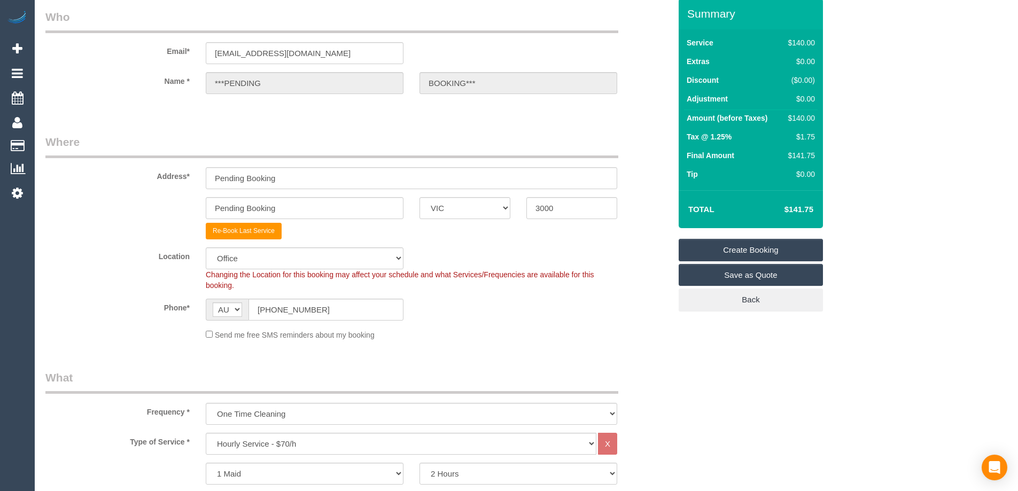
scroll to position [107, 0]
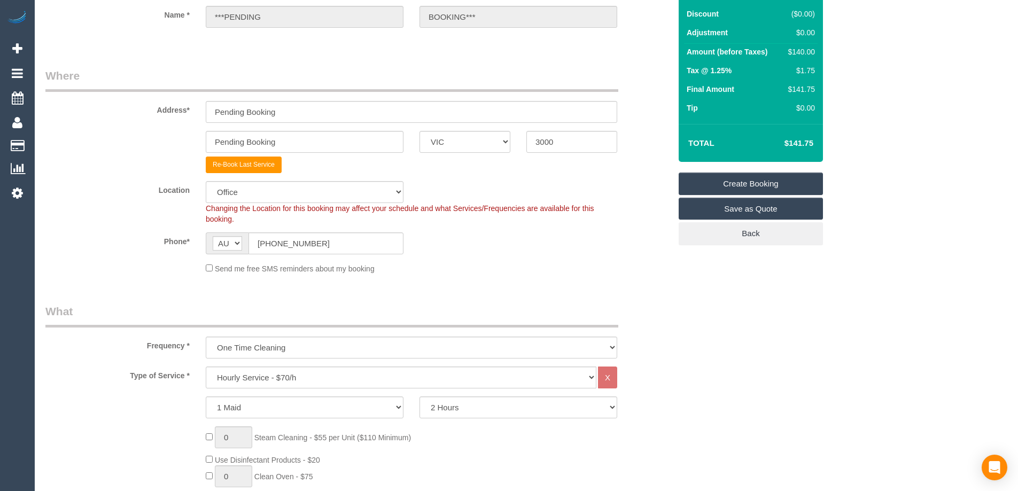
click at [323, 382] on select "Hourly Service - $70/h Hourly Service - $65/h Hourly Service - $60/h Hourly Ser…" at bounding box center [401, 378] width 391 height 22
select select "112"
click at [206, 367] on select "Hourly Service - $70/h Hourly Service - $65/h Hourly Service - $60/h Hourly Ser…" at bounding box center [401, 378] width 391 height 22
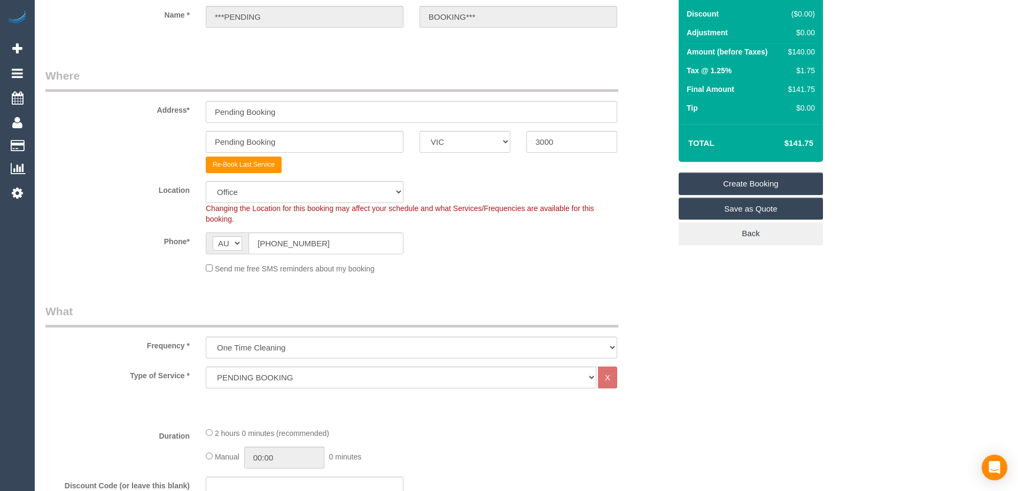
click at [196, 312] on legend "What" at bounding box center [331, 315] width 573 height 24
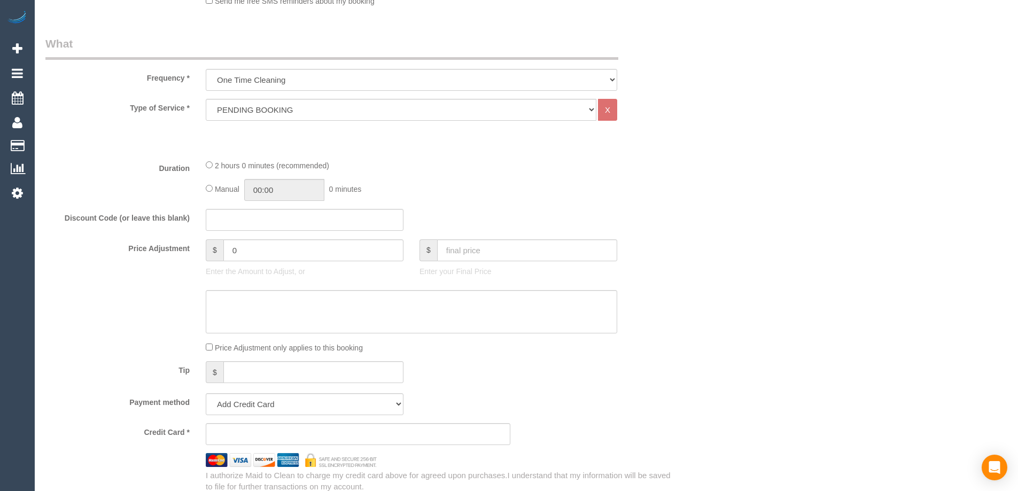
scroll to position [427, 0]
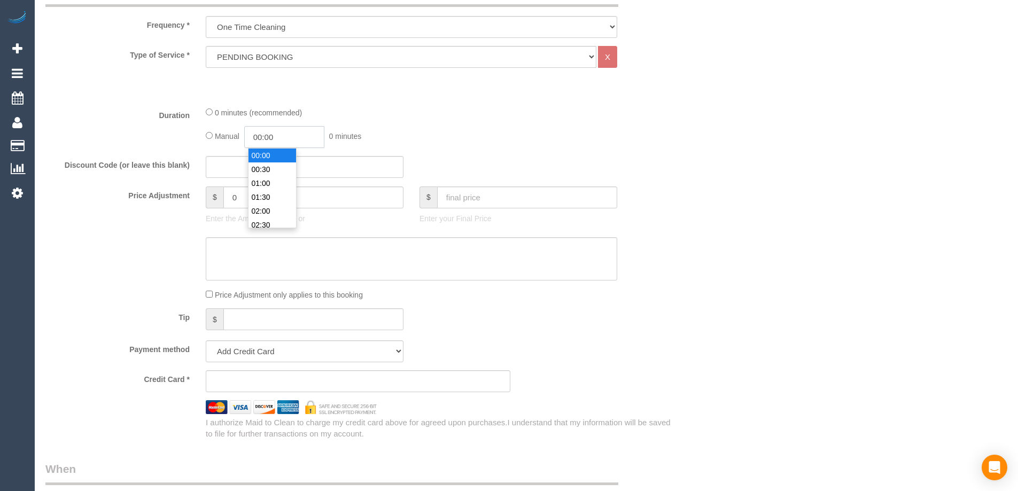
drag, startPoint x: 280, startPoint y: 137, endPoint x: 227, endPoint y: 132, distance: 53.2
click at [227, 132] on div "Manual 00:00 0 minutes" at bounding box center [411, 137] width 411 height 22
type input "01:00"
click at [589, 409] on div at bounding box center [357, 406] width 641 height 13
click at [364, 336] on fieldset "What Frequency * One Time Cleaning Weekly - 10% Off - 10.00% (0% for the First …" at bounding box center [357, 211] width 625 height 457
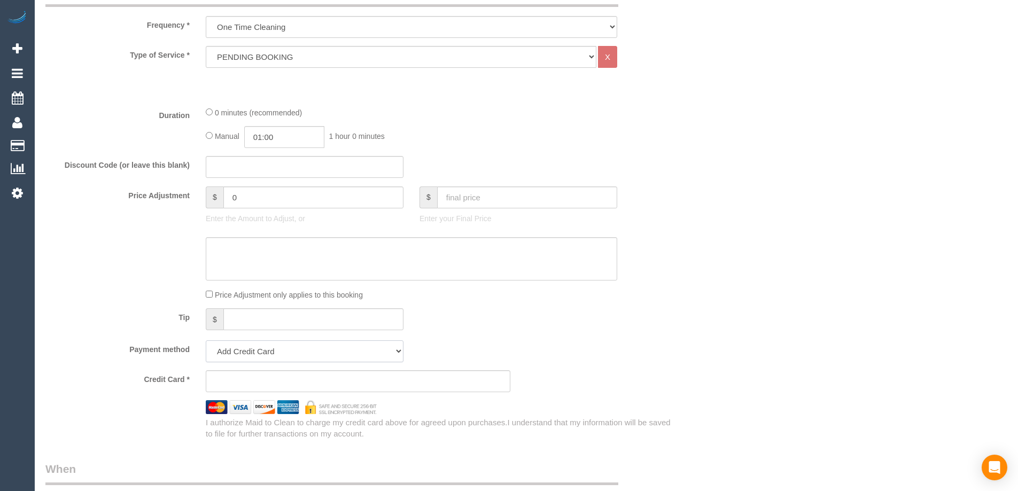
drag, startPoint x: 369, startPoint y: 343, endPoint x: 363, endPoint y: 351, distance: 9.6
click at [369, 343] on select "Add Credit Card Cash Check Paypal" at bounding box center [305, 351] width 198 height 22
select select "string:check"
click at [206, 340] on select "Add Credit Card Cash Check Paypal" at bounding box center [305, 351] width 198 height 22
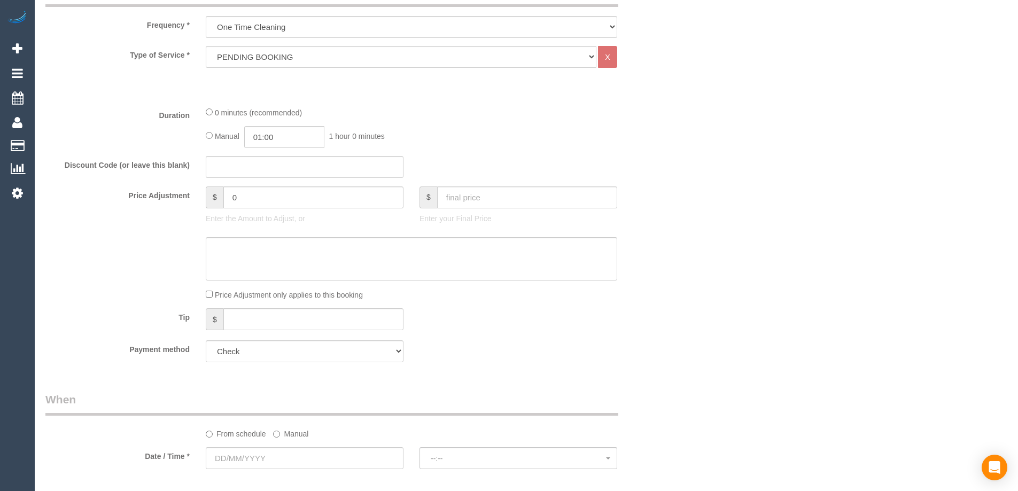
click at [553, 336] on fieldset "What Frequency * One Time Cleaning Weekly - 10% Off - 10.00% (0% for the First …" at bounding box center [357, 177] width 625 height 388
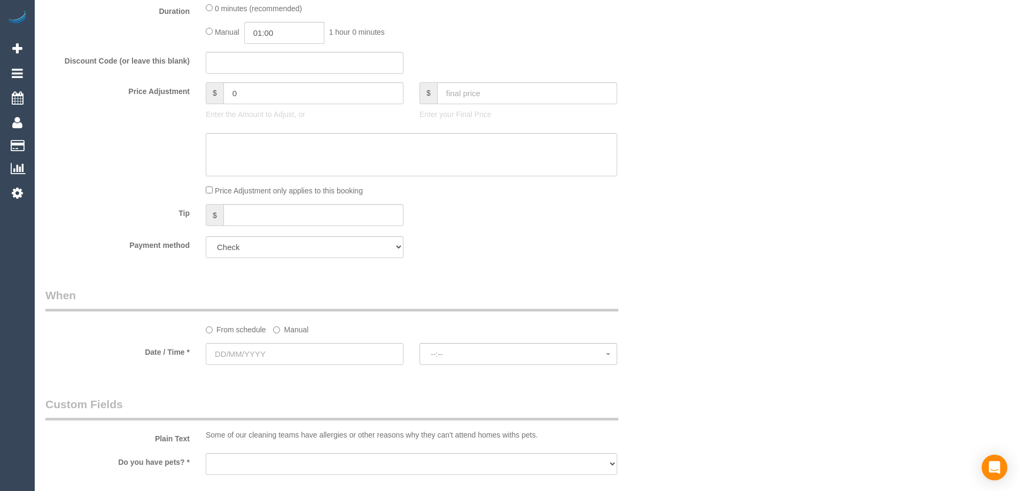
scroll to position [695, 0]
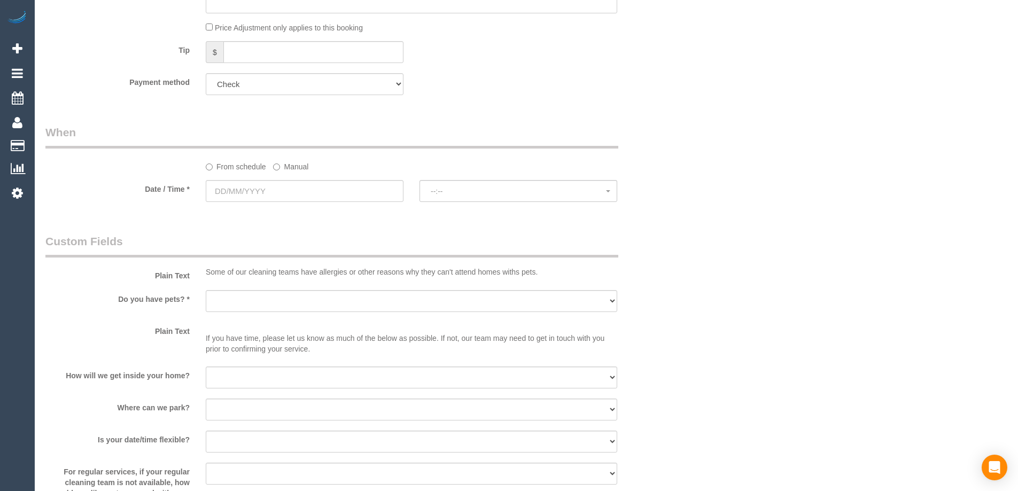
click at [284, 168] on label "Manual" at bounding box center [290, 165] width 35 height 14
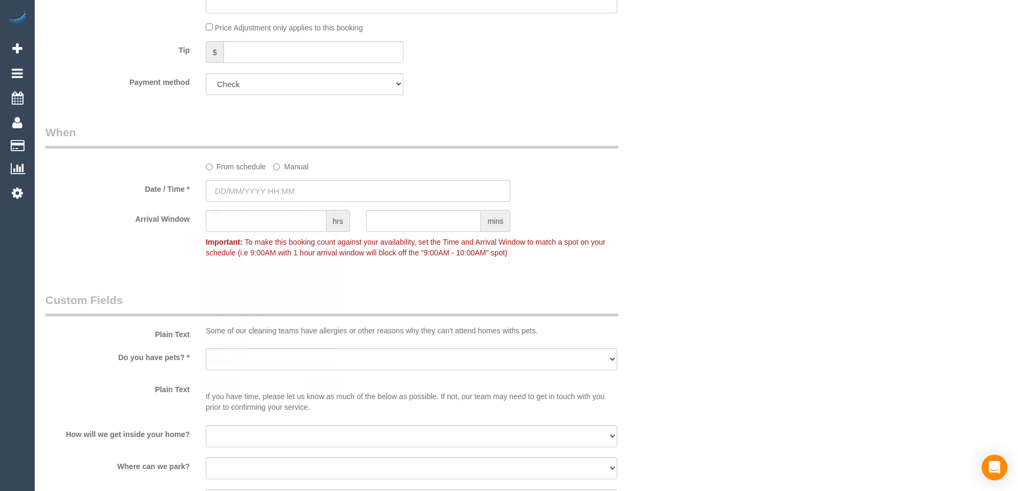
click at [287, 181] on input "text" at bounding box center [358, 191] width 305 height 22
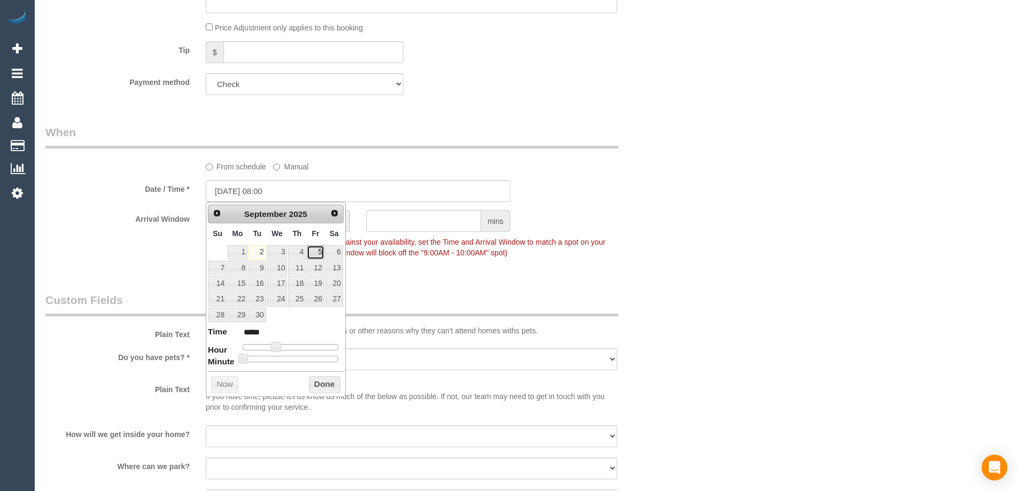
click at [313, 250] on link "5" at bounding box center [315, 252] width 17 height 14
click at [280, 349] on span at bounding box center [276, 347] width 10 height 10
type input "05/09/2025 14:00"
type input "*****"
click at [299, 348] on span at bounding box center [300, 347] width 10 height 10
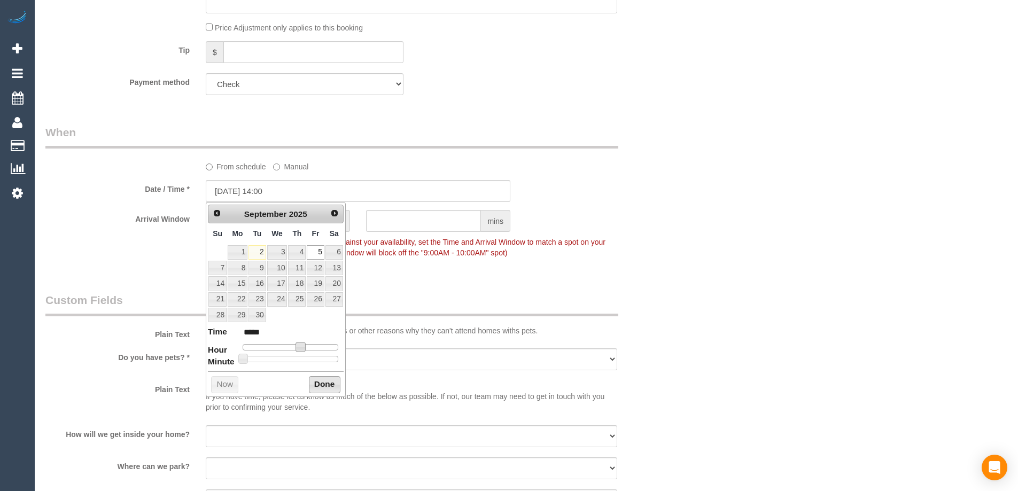
click at [318, 380] on button "Done" at bounding box center [325, 384] width 32 height 17
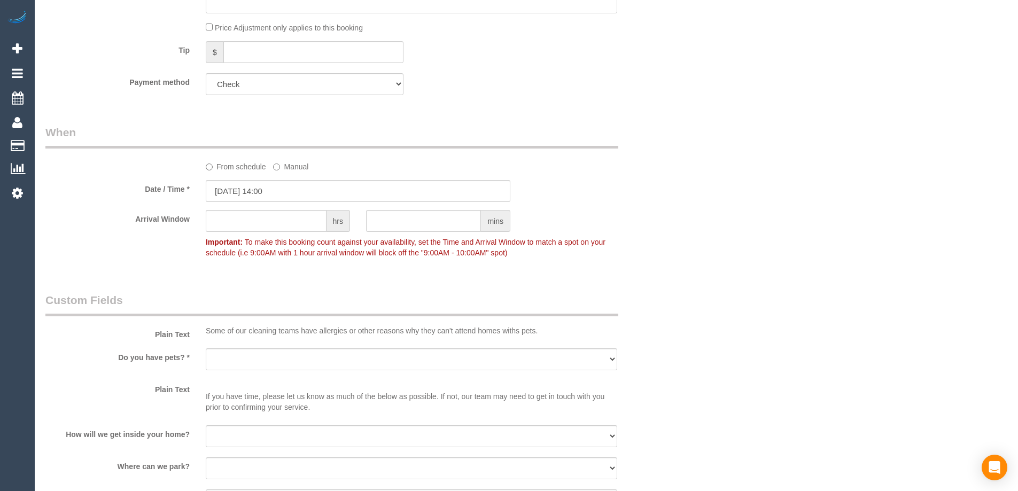
click at [679, 272] on div "Who Email* pending@fakeemail.com.au Name * ***PENDING BOOKING*** Where Address*…" at bounding box center [526, 150] width 962 height 1612
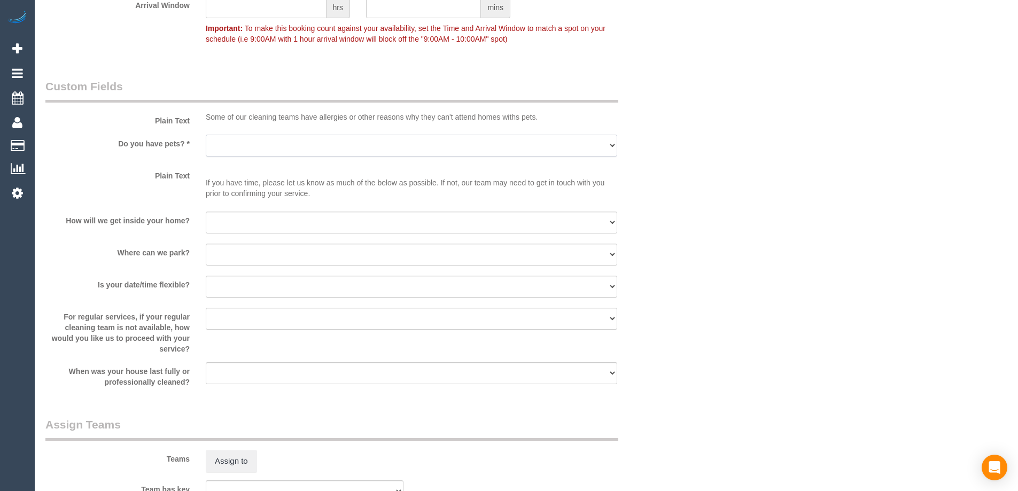
click at [525, 141] on select "Yes - Cats Yes - Dogs No pets Yes - Dogs and Cats Yes - Other" at bounding box center [411, 146] width 411 height 22
click at [272, 146] on select "Yes - Cats Yes - Dogs No pets Yes - Dogs and Cats Yes - Other" at bounding box center [411, 146] width 411 height 22
click at [278, 150] on select "Yes - Cats Yes - Dogs No pets Yes - Dogs and Cats Yes - Other" at bounding box center [411, 146] width 411 height 22
select select "number:28"
click at [206, 135] on select "Yes - Cats Yes - Dogs No pets Yes - Dogs and Cats Yes - Other" at bounding box center [411, 146] width 411 height 22
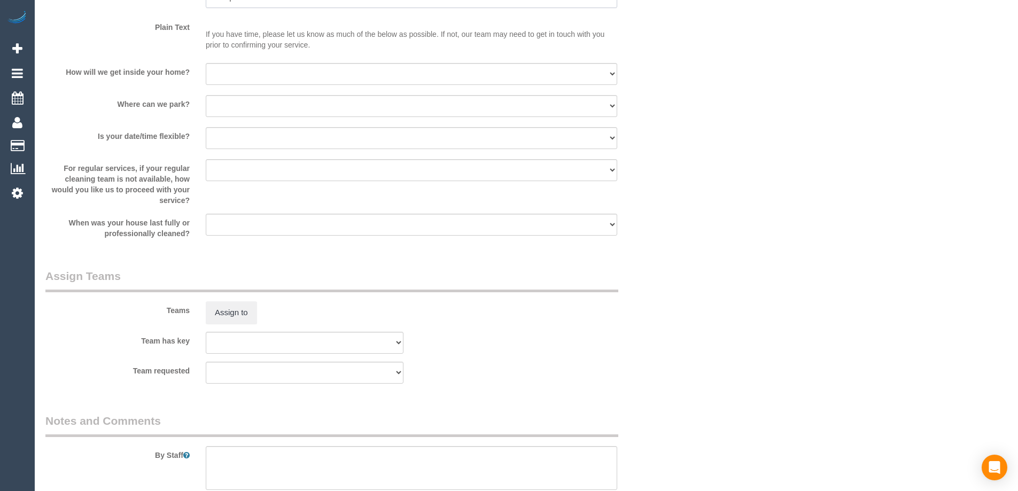
scroll to position [1197, 0]
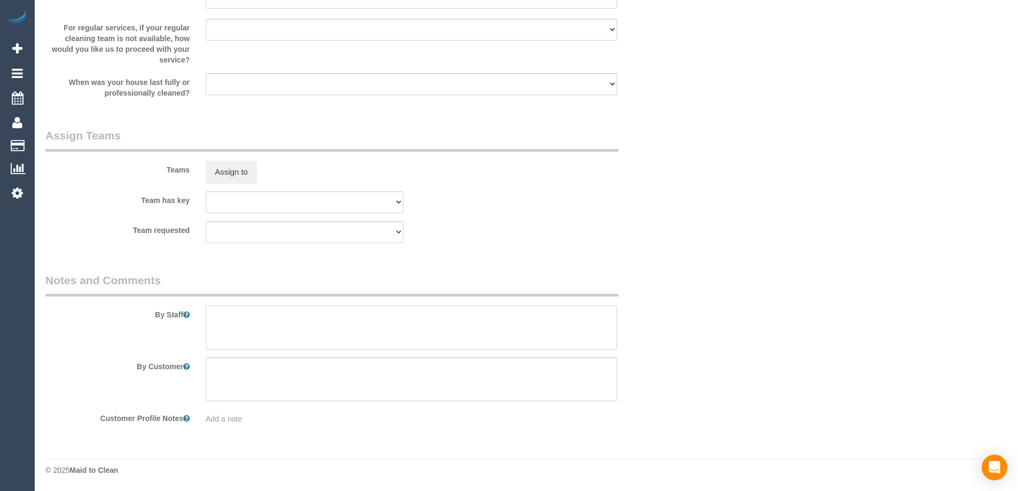
click at [370, 308] on textarea at bounding box center [411, 328] width 411 height 44
type textarea "W"
type textarea "Quote - TP"
click at [661, 238] on div "Team requested (0) Account - Tech (0) Office (0) Raunak Test Account (1) Debbie…" at bounding box center [357, 232] width 641 height 22
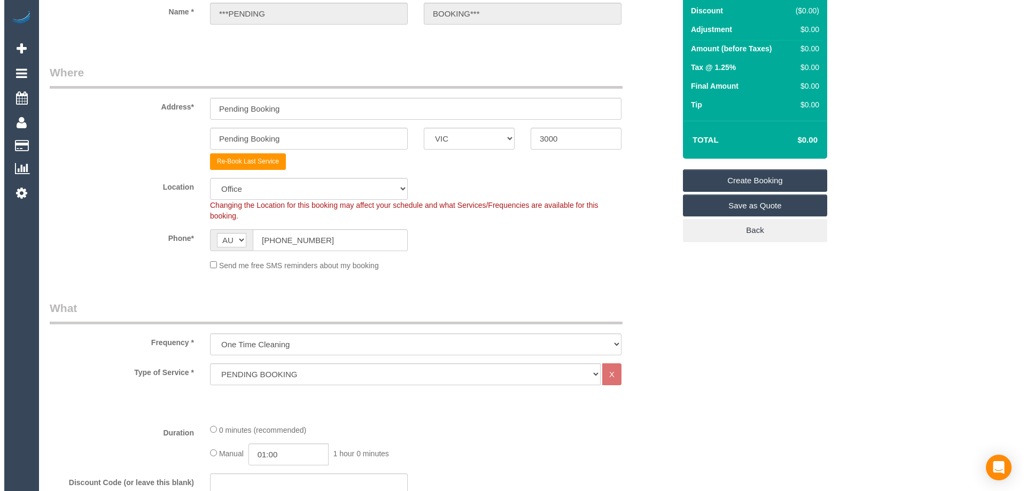
scroll to position [0, 0]
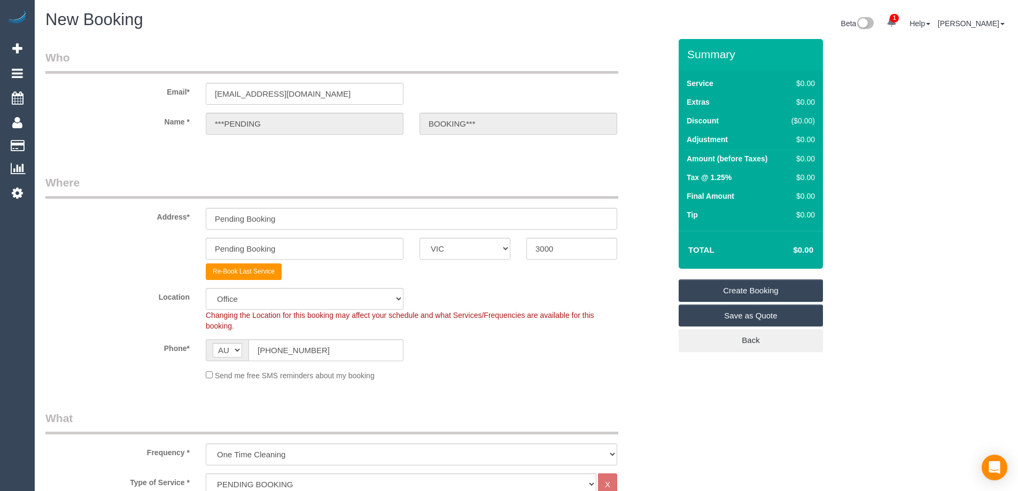
click at [816, 287] on link "Create Booking" at bounding box center [751, 290] width 144 height 22
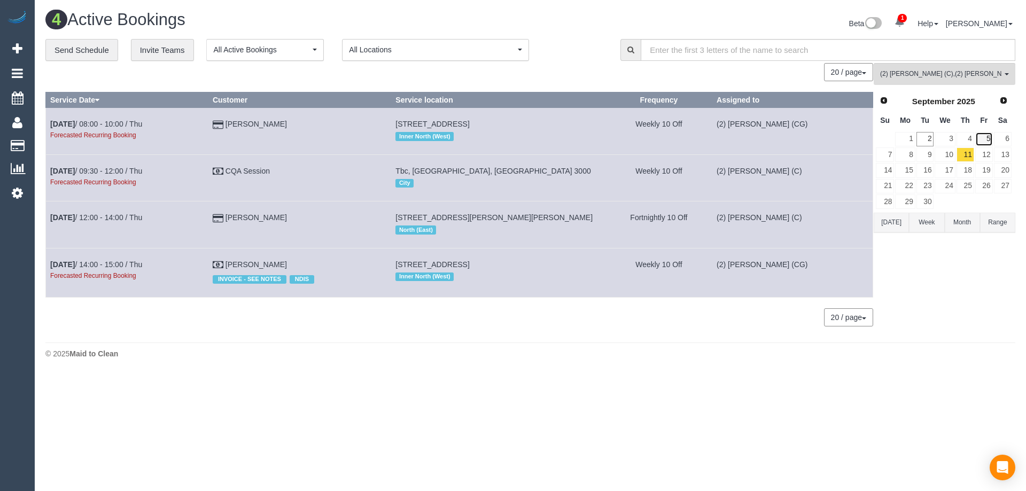
click at [979, 139] on link "5" at bounding box center [984, 139] width 18 height 14
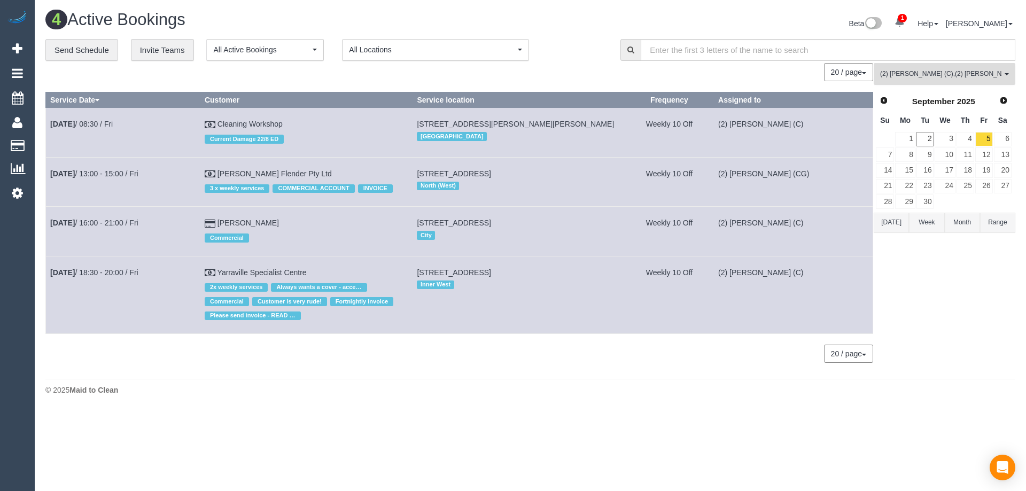
drag, startPoint x: 935, startPoint y: 76, endPoint x: 943, endPoint y: 98, distance: 23.8
click at [936, 76] on span "(2) Kerry Welfare (C) , (2) Syed Razvi (CG)" at bounding box center [941, 73] width 122 height 9
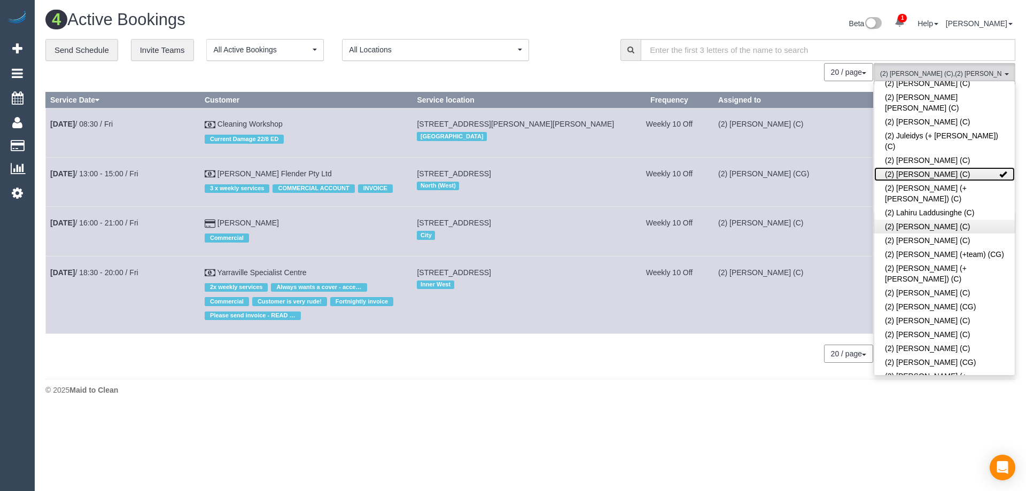
scroll to position [955, 0]
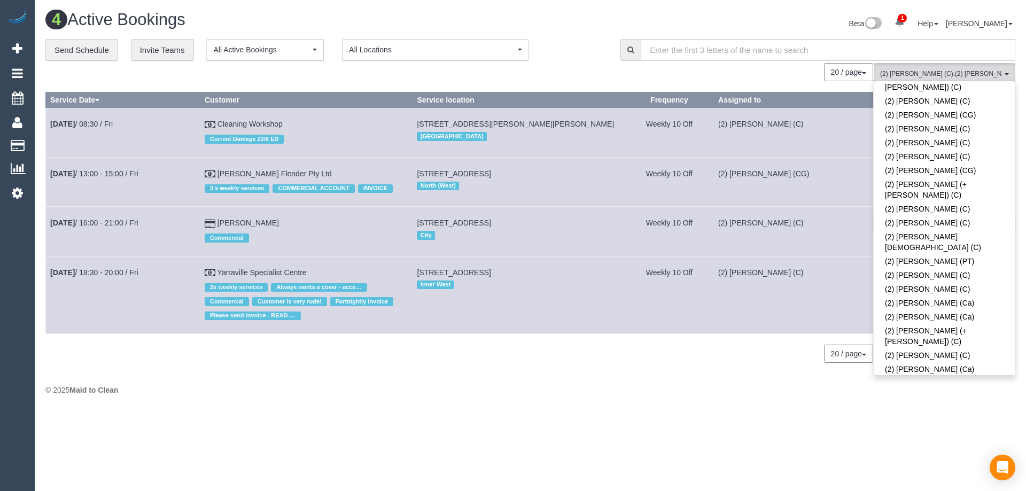
click at [960, 376] on link "(2) [PERSON_NAME] (CG)" at bounding box center [944, 383] width 141 height 14
click at [554, 375] on div "4 Active Bookings Beta 1 Your Notifications You have 0 alerts × You have 1 to c…" at bounding box center [530, 205] width 991 height 411
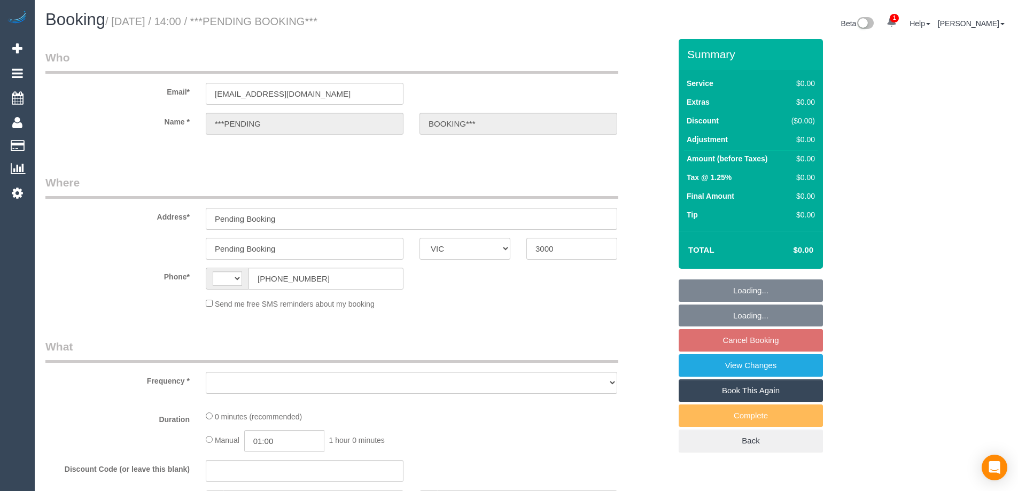
select select "VIC"
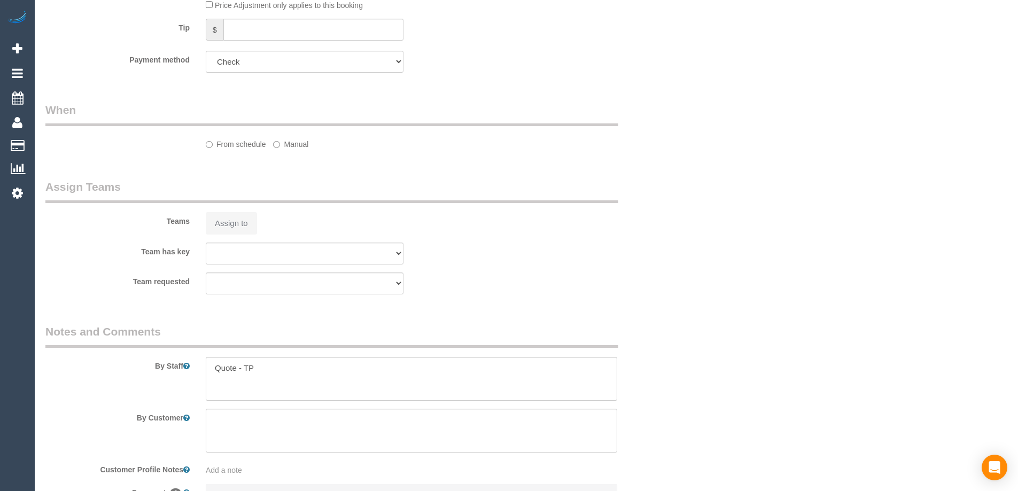
select select "object:684"
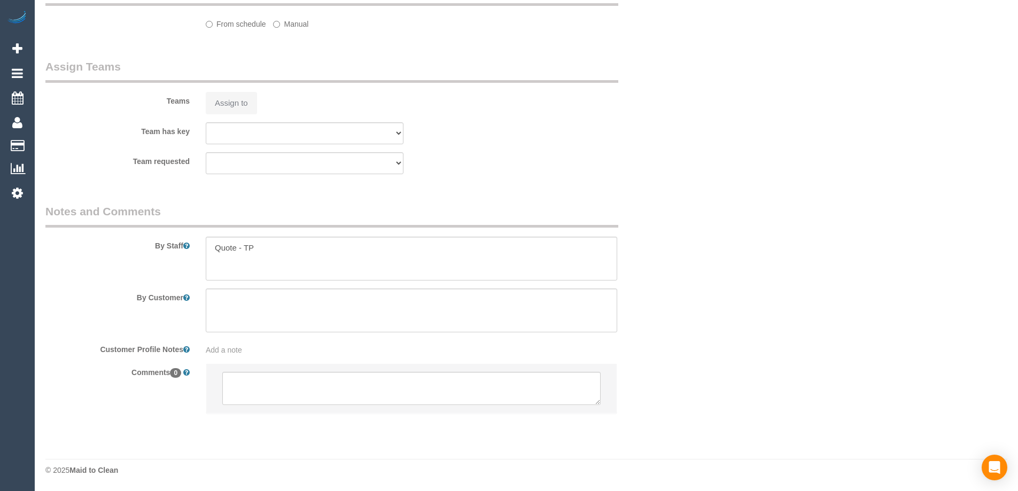
select select "string:AU"
select select "number:28"
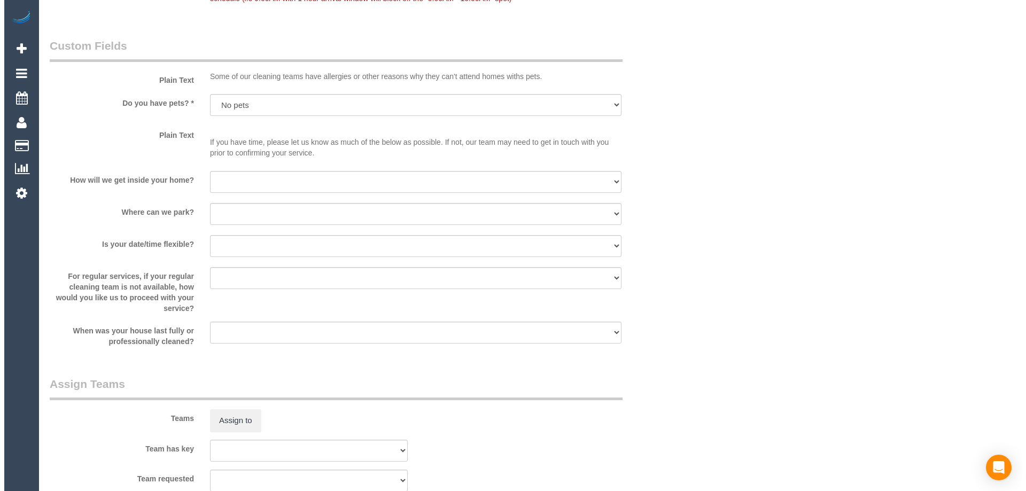
scroll to position [978, 0]
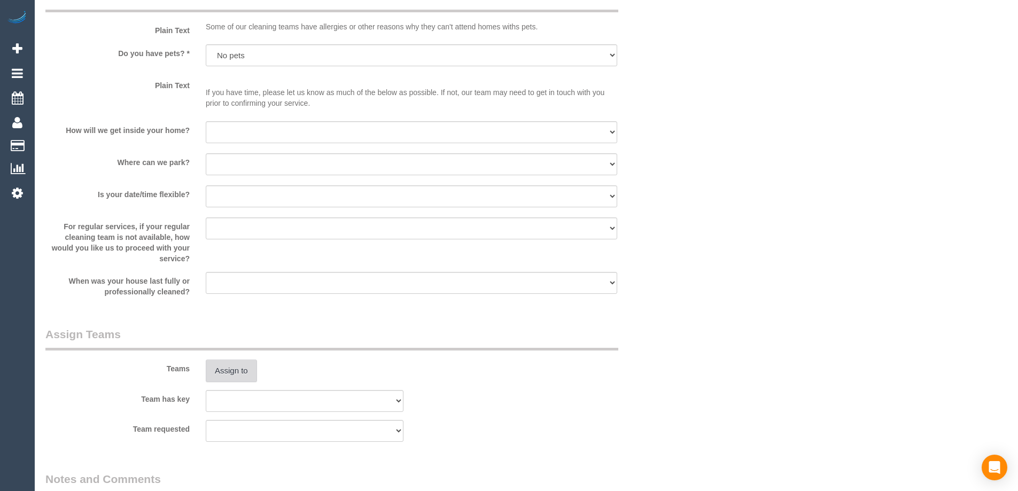
click at [243, 366] on button "Assign to" at bounding box center [231, 371] width 51 height 22
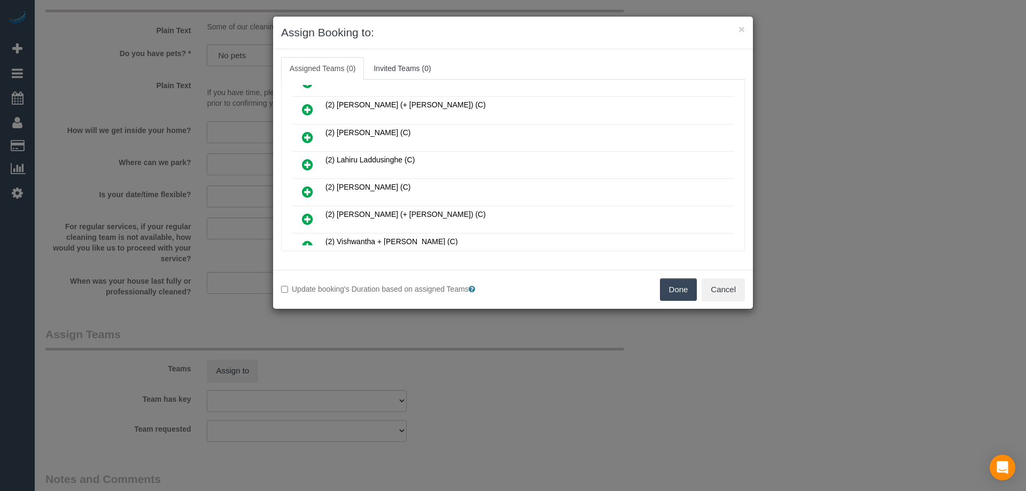
click at [309, 139] on icon at bounding box center [307, 137] width 11 height 13
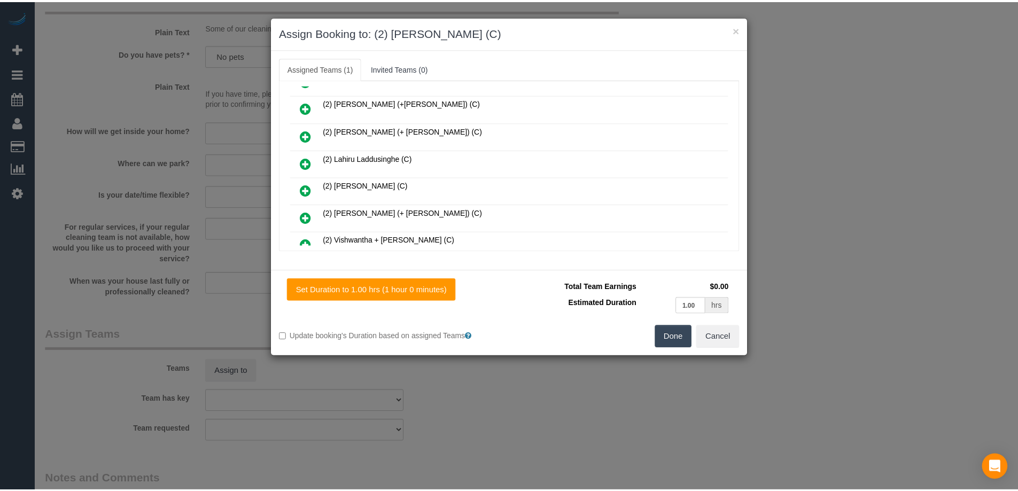
scroll to position [346, 0]
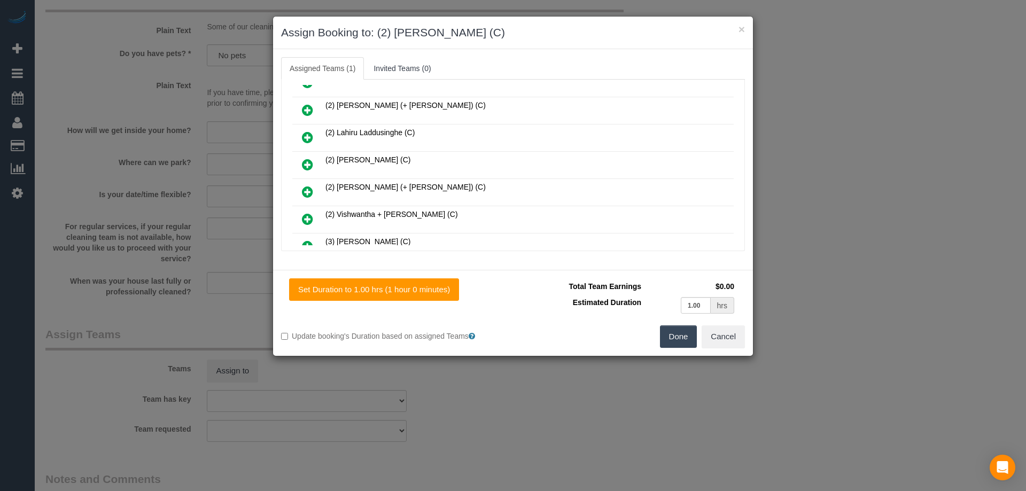
click at [675, 329] on button "Done" at bounding box center [678, 336] width 37 height 22
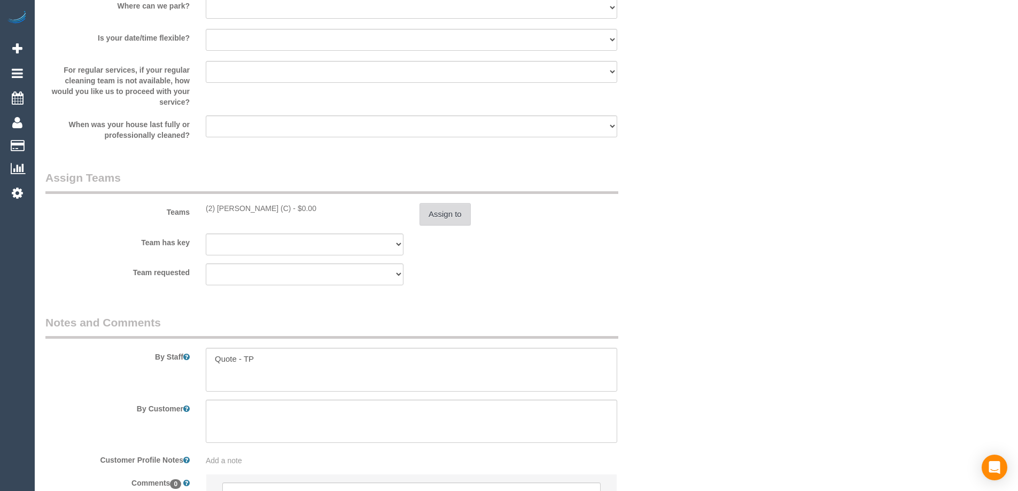
scroll to position [1139, 0]
click at [400, 350] on textarea at bounding box center [411, 366] width 411 height 44
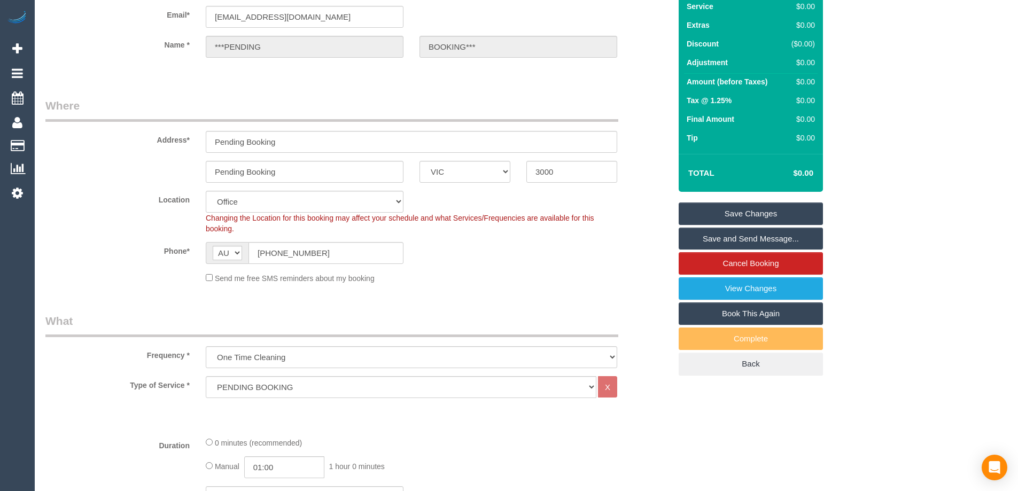
scroll to position [0, 0]
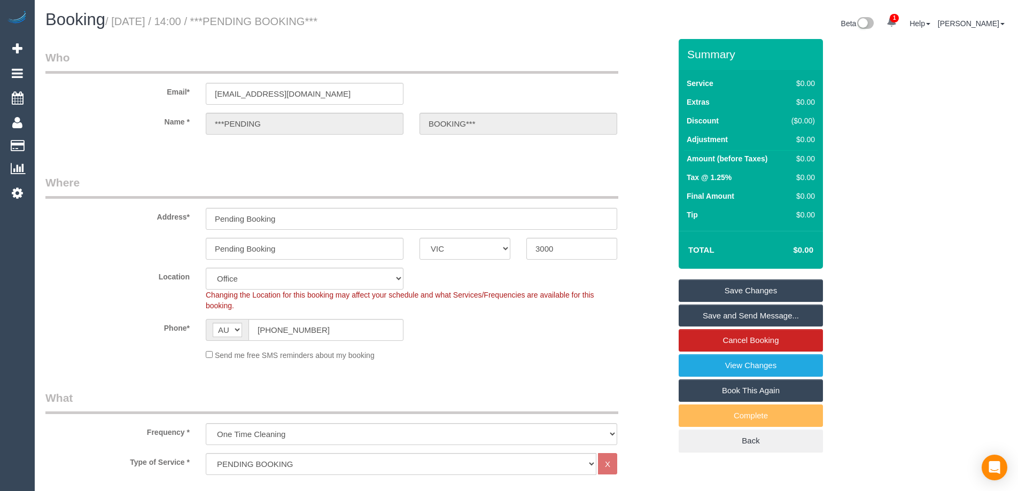
type textarea "Quote - TP Details and pay to be updated"
click at [770, 287] on link "Save Changes" at bounding box center [751, 290] width 144 height 22
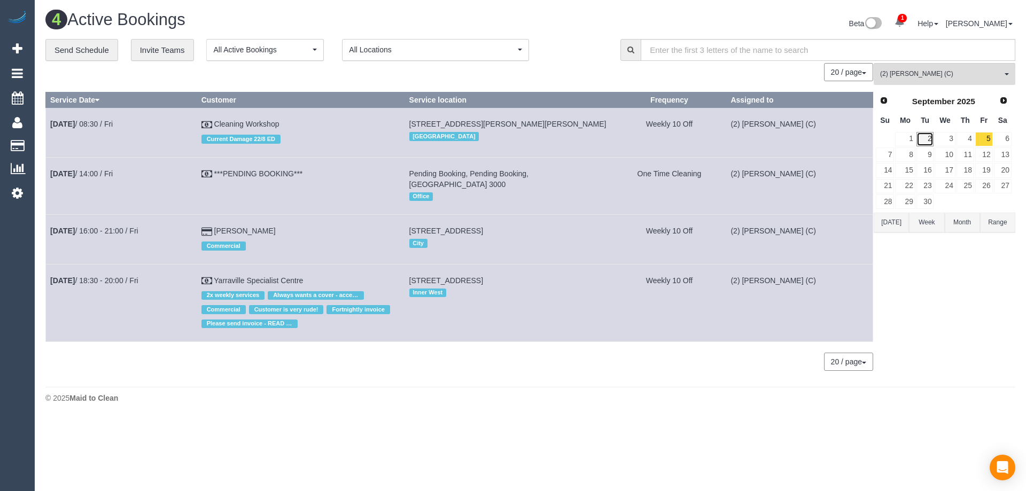
click at [927, 145] on link "2" at bounding box center [925, 139] width 18 height 14
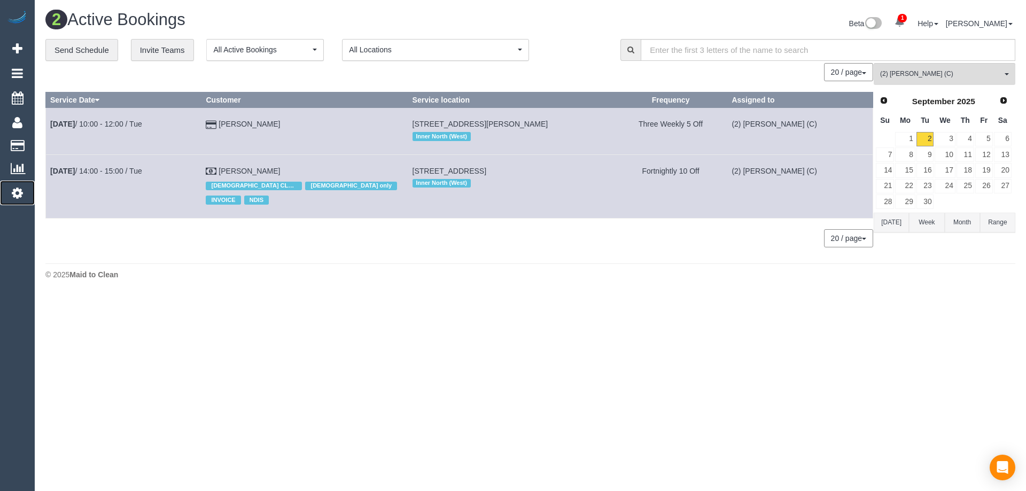
click at [16, 194] on icon at bounding box center [17, 192] width 11 height 13
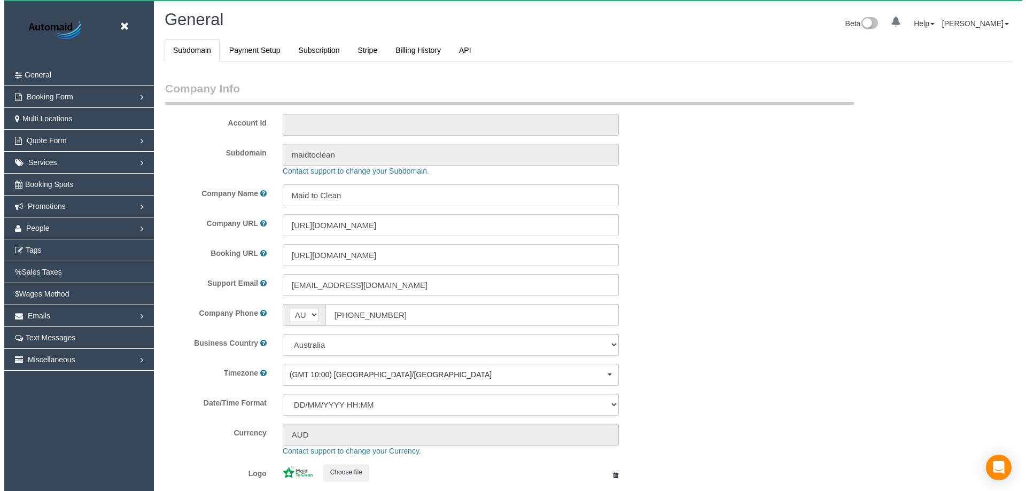
scroll to position [2421, 1018]
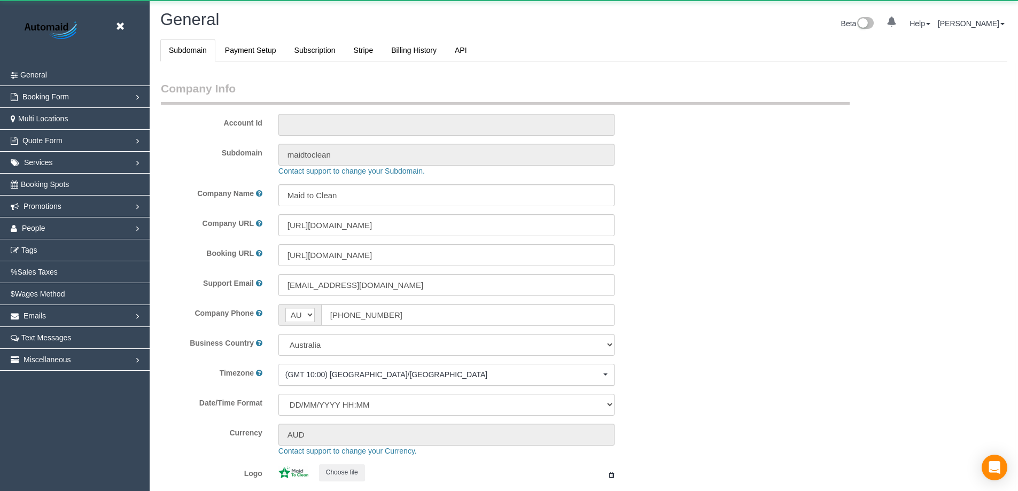
select select "1"
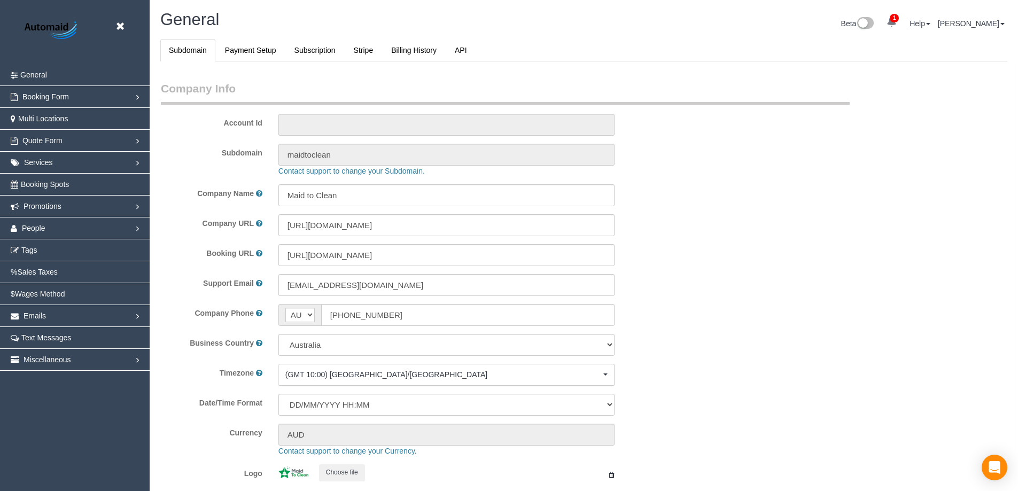
click at [53, 217] on li "Promotions Discount Codes Gift Cards Gift Card Form Widget Referral Program" at bounding box center [75, 207] width 150 height 22
click at [62, 230] on link "People" at bounding box center [75, 227] width 150 height 21
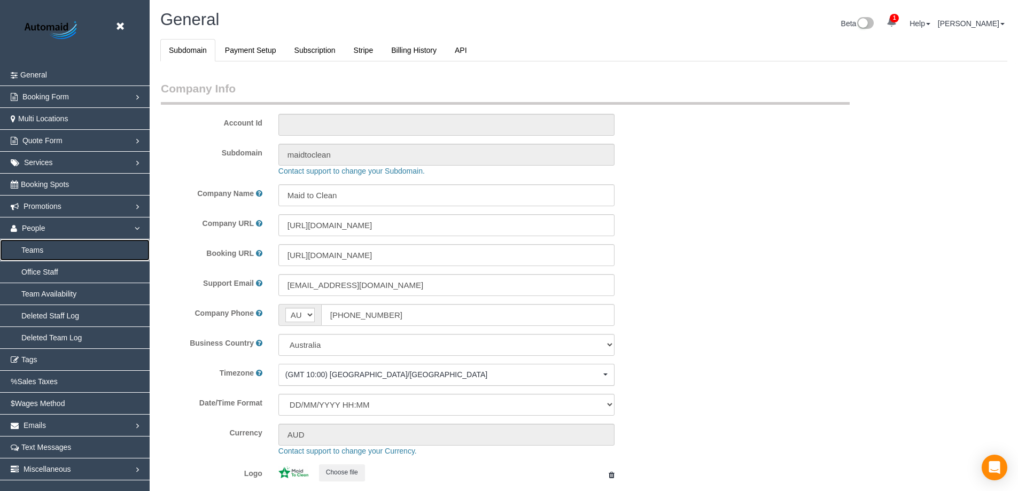
click at [41, 247] on link "Teams" at bounding box center [75, 249] width 150 height 21
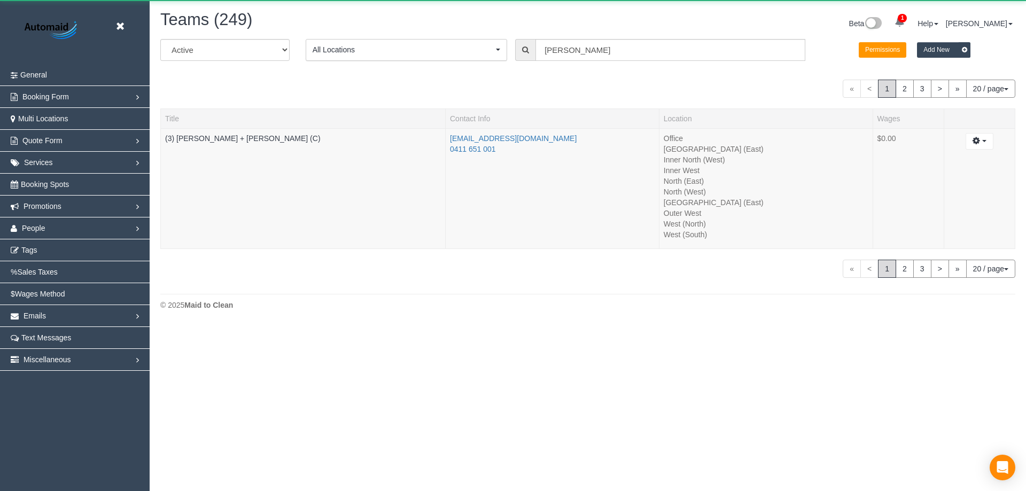
scroll to position [326, 1026]
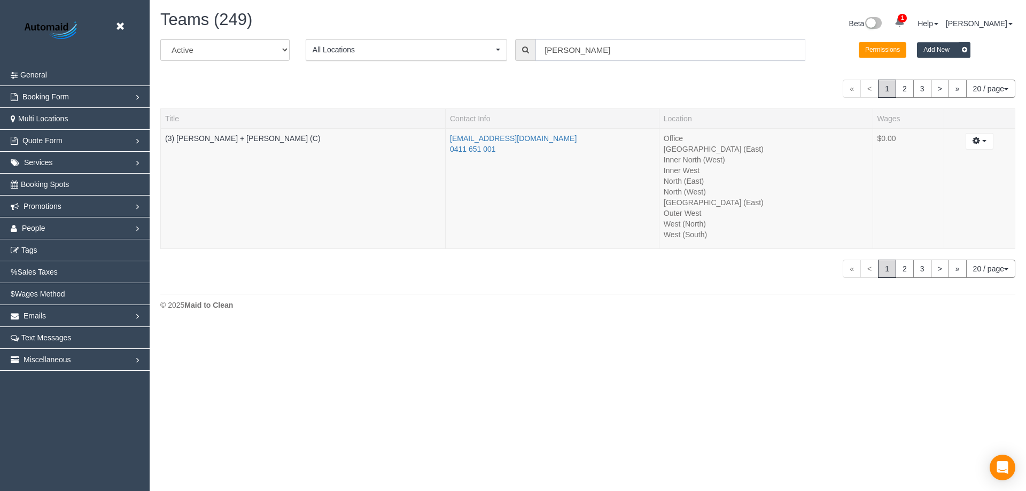
click at [576, 46] on input "gurdeep" at bounding box center [670, 50] width 270 height 22
drag, startPoint x: 573, startPoint y: 49, endPoint x: 470, endPoint y: 42, distance: 103.9
click at [470, 42] on div "All Active Archived All Locations All Locations Active Locations Office [defaul…" at bounding box center [587, 54] width 871 height 30
type input "noel"
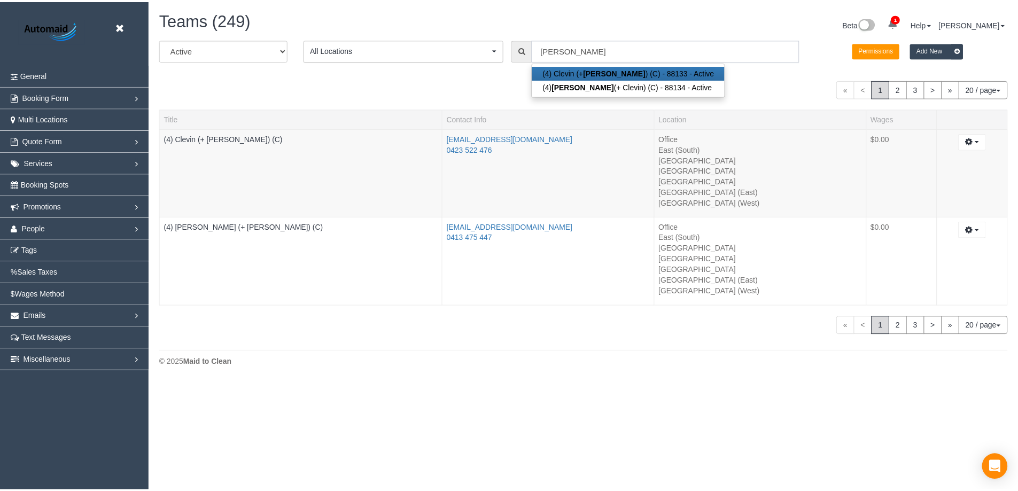
scroll to position [382, 1026]
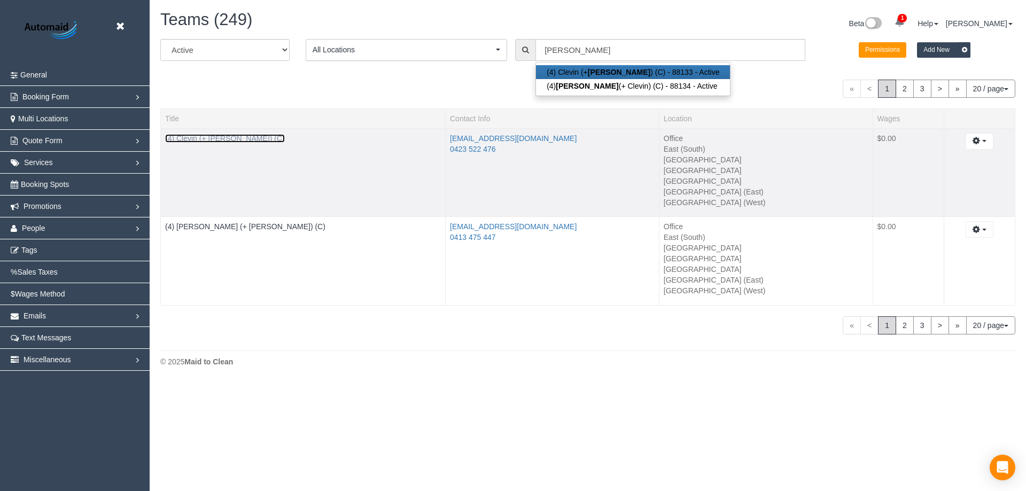
click at [215, 136] on link "(4) Clevin (+ Noel) (C)" at bounding box center [225, 138] width 120 height 9
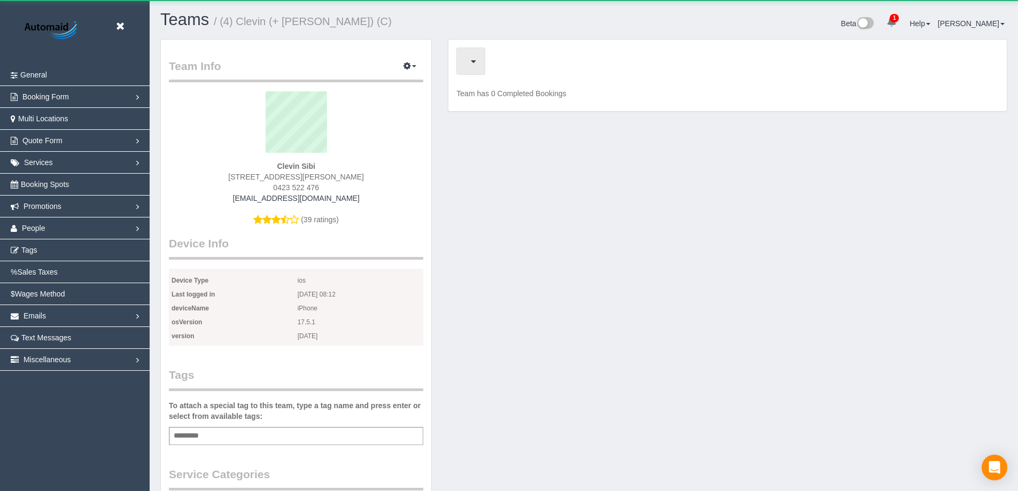
scroll to position [922, 1018]
click at [503, 62] on span "Completed Bookings (98)" at bounding box center [534, 60] width 138 height 13
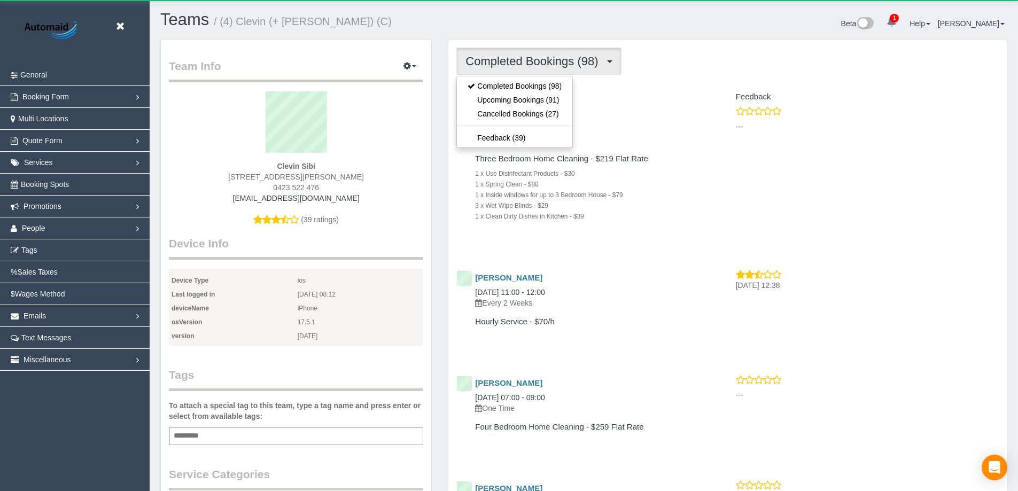
scroll to position [2965, 1018]
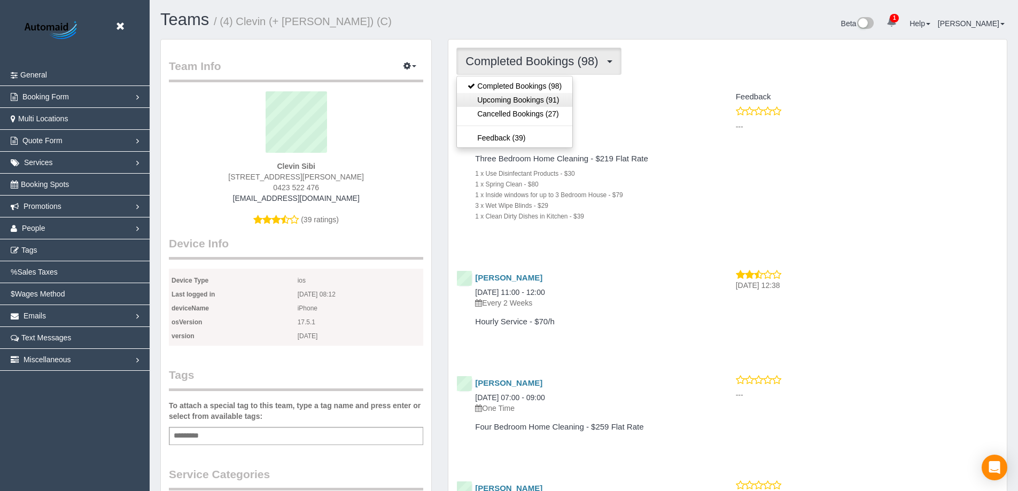
click at [533, 102] on link "Upcoming Bookings (91)" at bounding box center [514, 100] width 115 height 14
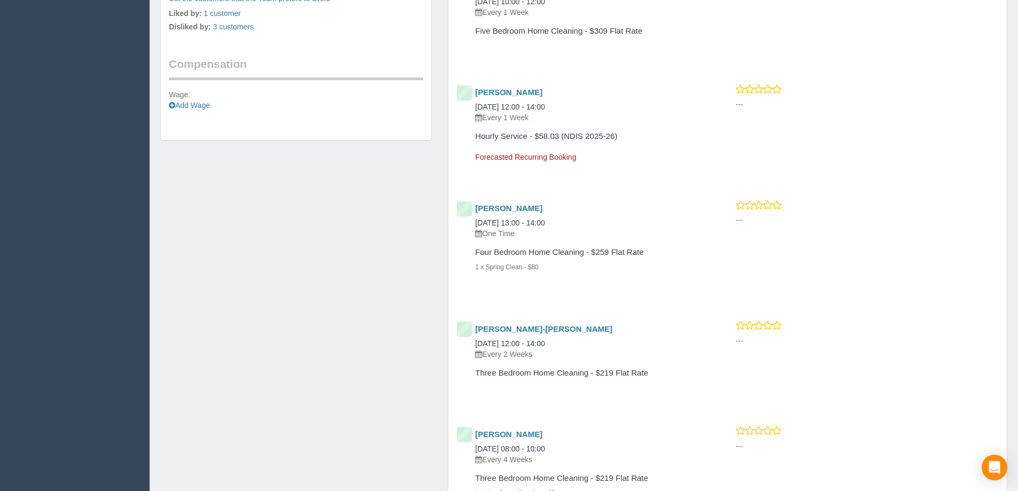
scroll to position [962, 0]
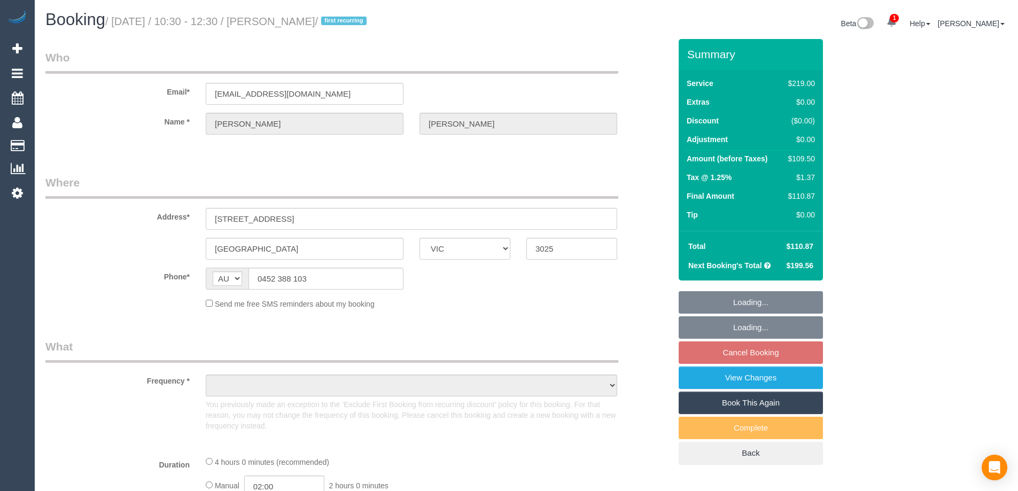
select select "VIC"
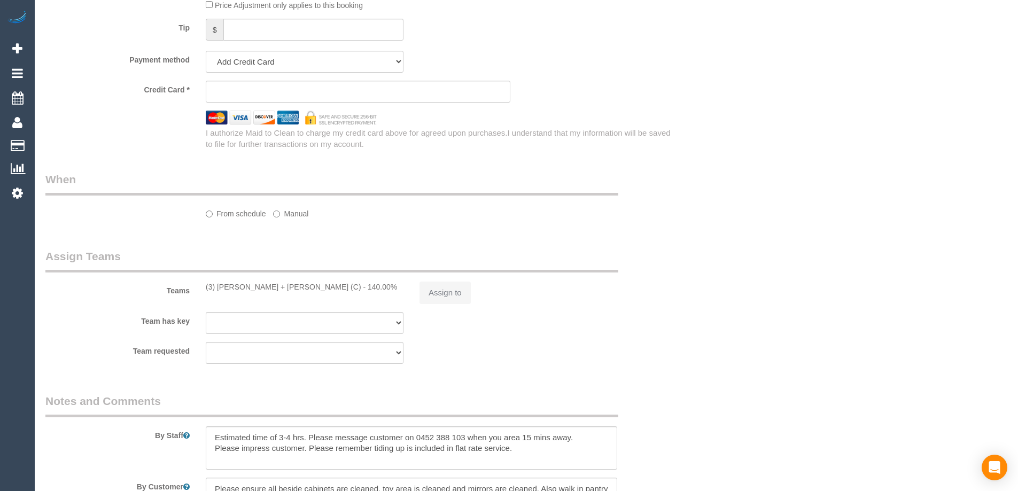
select select "object:572"
select select "string:stripe-pm_1ROqrO2GScqysDRVOYqVWFcC"
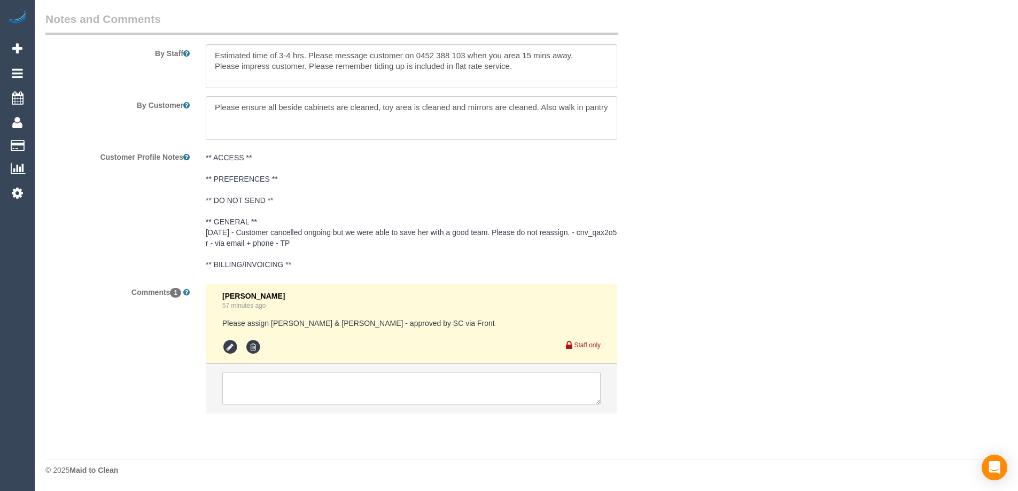
select select "object:723"
select select "number:27"
select select "number:14"
select select "number:19"
select select "number:22"
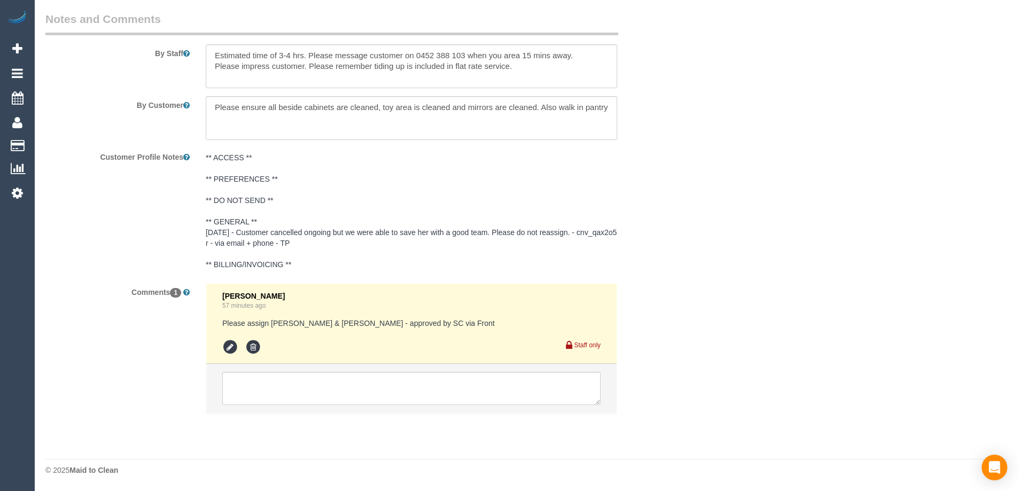
select select "number:34"
select select "number:11"
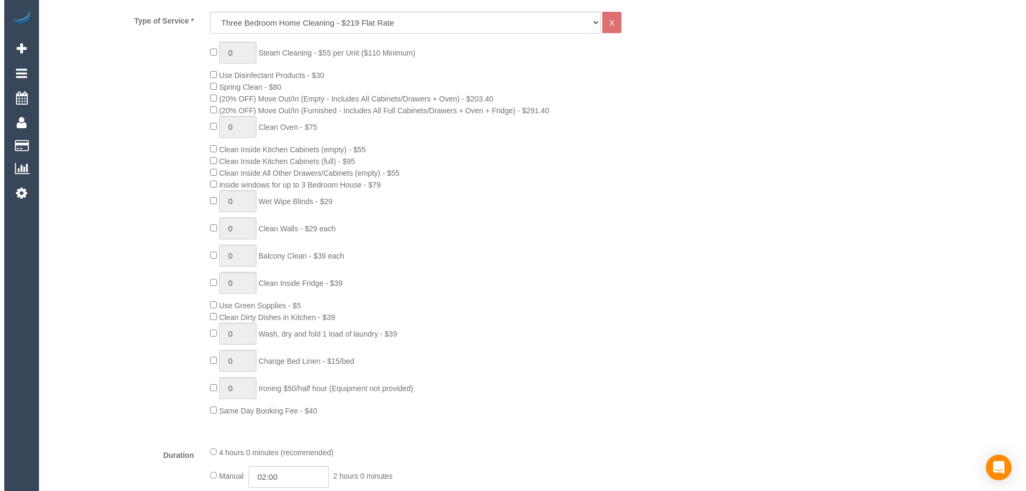
scroll to position [166, 0]
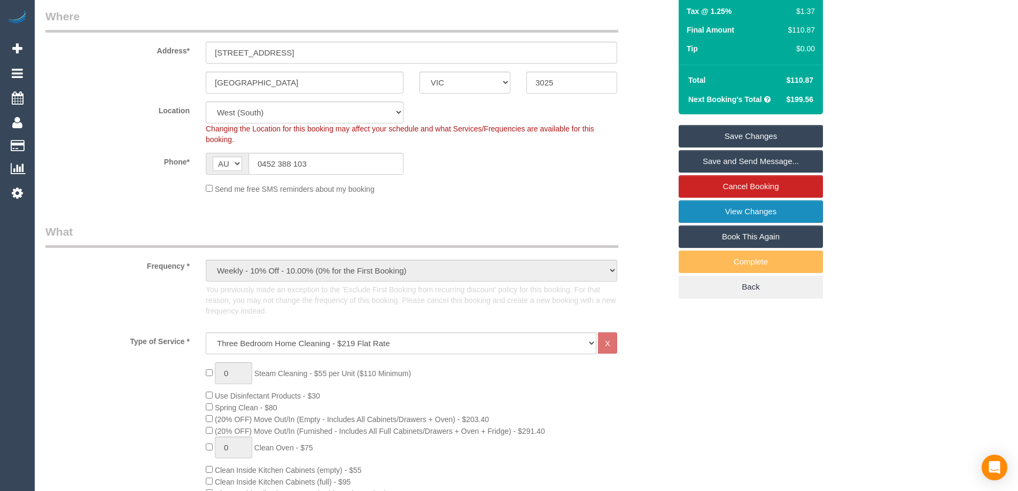
click at [771, 219] on link "View Changes" at bounding box center [751, 211] width 144 height 22
